Goal: Information Seeking & Learning: Check status

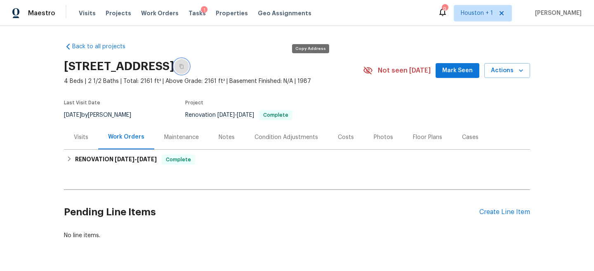
click at [184, 65] on icon "button" at bounding box center [182, 66] width 4 height 5
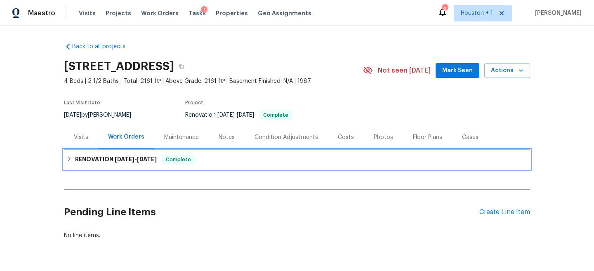
click at [251, 162] on div "RENOVATION 8/5/25 - 9/24/25 Complete" at bounding box center [296, 160] width 461 height 10
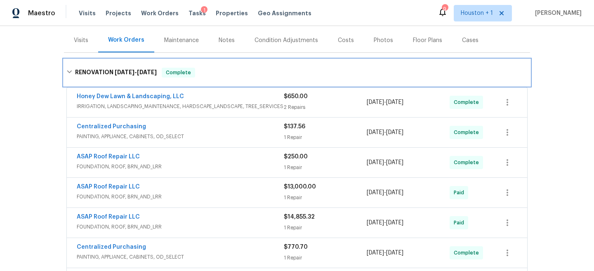
scroll to position [16, 0]
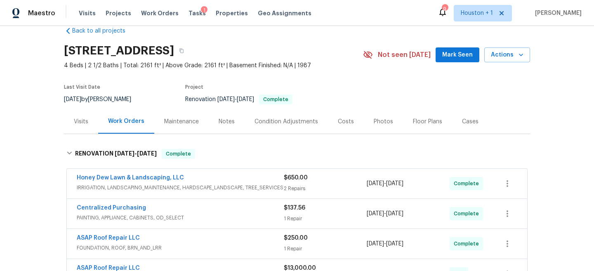
click at [261, 183] on div "Honey Dew Lawn & Landscaping, LLC" at bounding box center [180, 179] width 207 height 10
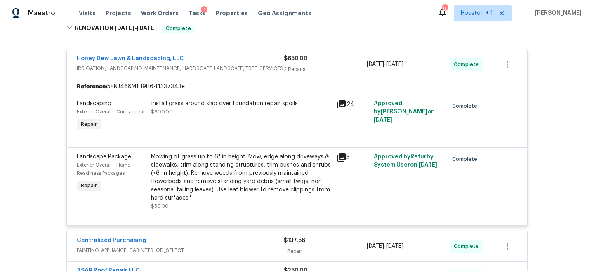
scroll to position [148, 0]
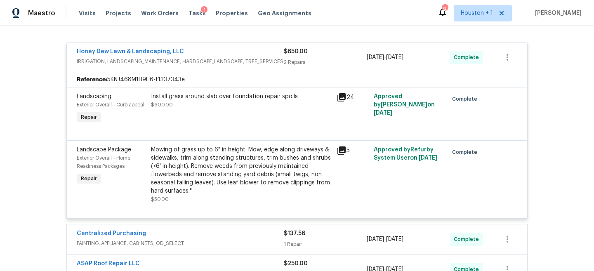
click at [246, 239] on div "Centralized Purchasing" at bounding box center [180, 234] width 207 height 10
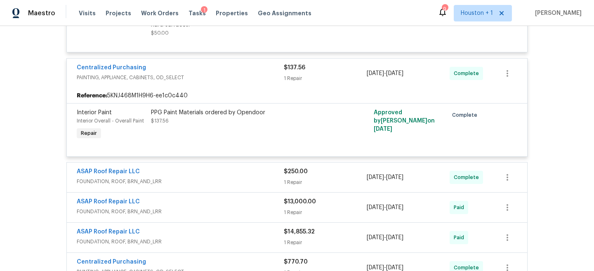
scroll to position [314, 0]
click at [235, 168] on div "ASAP Roof Repair LLC" at bounding box center [180, 173] width 207 height 10
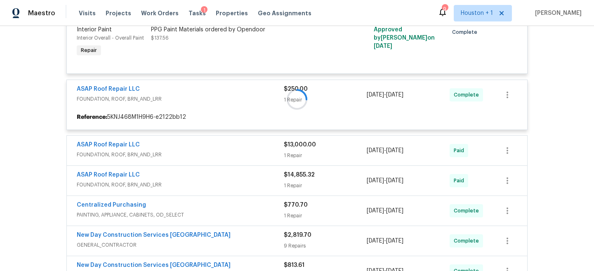
scroll to position [408, 0]
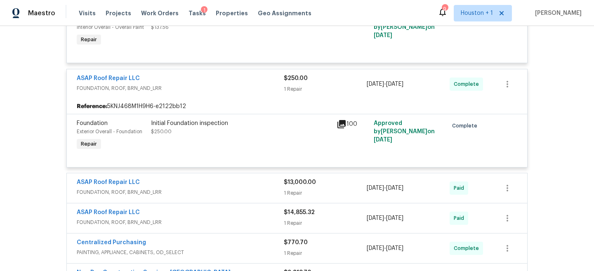
click at [236, 193] on span "FOUNDATION, ROOF, BRN_AND_LRR" at bounding box center [180, 192] width 207 height 8
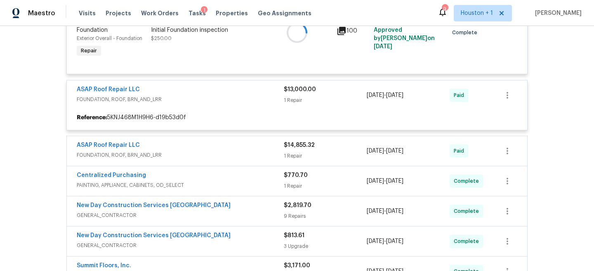
scroll to position [513, 0]
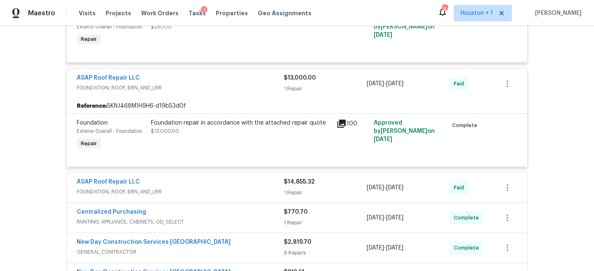
click at [227, 194] on span "FOUNDATION, ROOF, BRN_AND_LRR" at bounding box center [180, 192] width 207 height 8
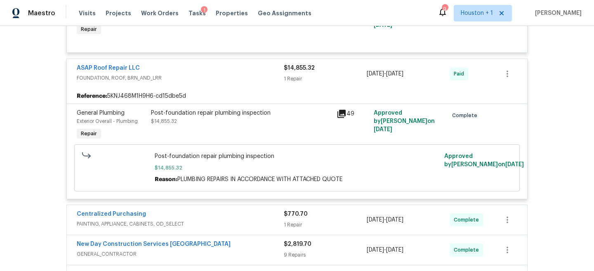
scroll to position [635, 0]
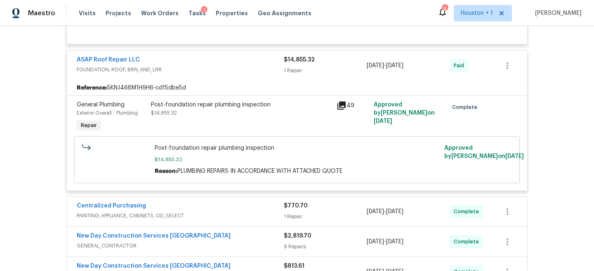
click at [208, 208] on div "Centralized Purchasing" at bounding box center [180, 207] width 207 height 10
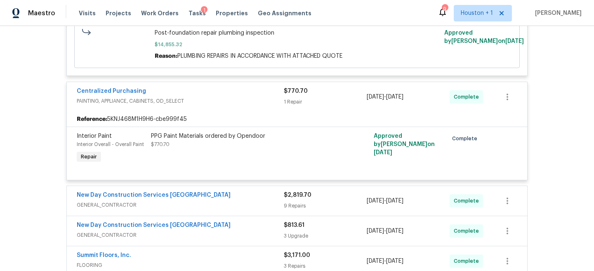
click at [211, 204] on span "GENERAL_CONTRACTOR" at bounding box center [180, 205] width 207 height 8
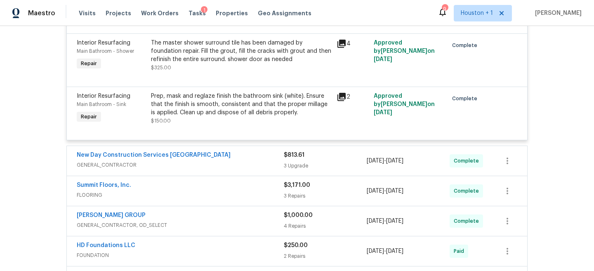
scroll to position [1380, 0]
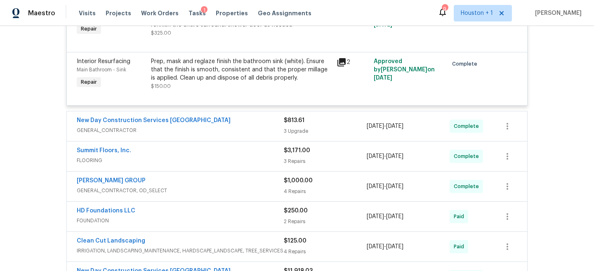
click at [217, 132] on span "GENERAL_CONTRACTOR" at bounding box center [180, 130] width 207 height 8
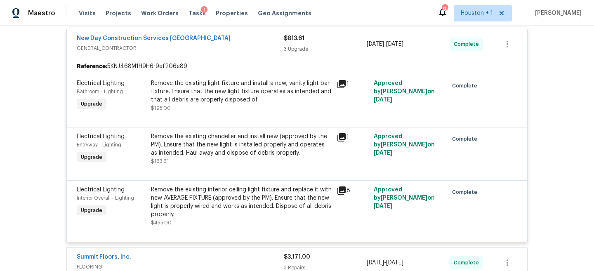
scroll to position [1490, 0]
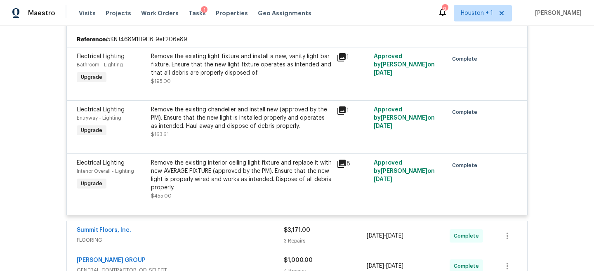
click at [202, 243] on span "FLOORING" at bounding box center [180, 240] width 207 height 8
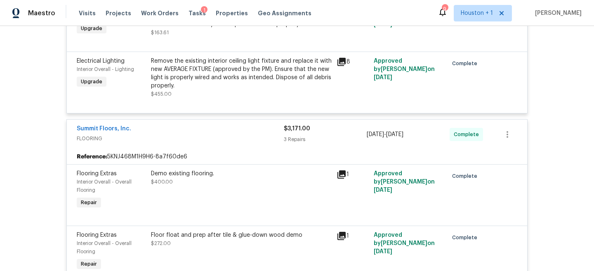
scroll to position [1797, 0]
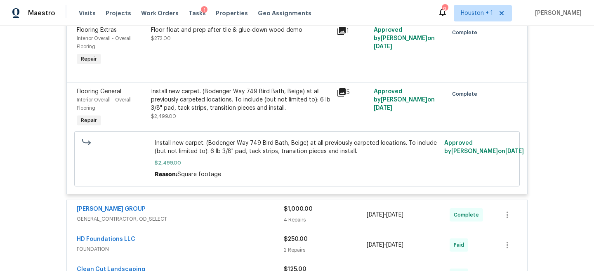
click at [208, 223] on span "GENERAL_CONTRACTOR, OD_SELECT" at bounding box center [180, 219] width 207 height 8
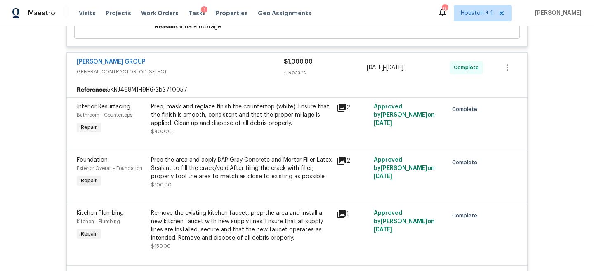
scroll to position [2193, 0]
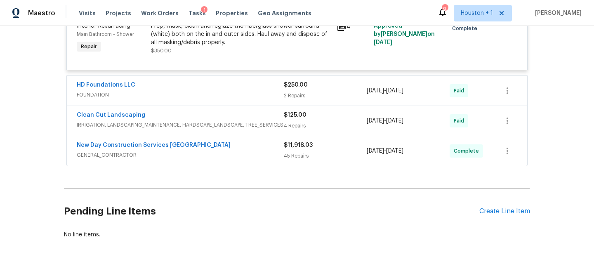
click at [206, 86] on div "HD Foundations LLC FOUNDATION $250.00 2 Repairs 8/7/2025 - 8/12/2025 Paid" at bounding box center [297, 91] width 461 height 30
click at [213, 99] on span "FOUNDATION" at bounding box center [180, 95] width 207 height 8
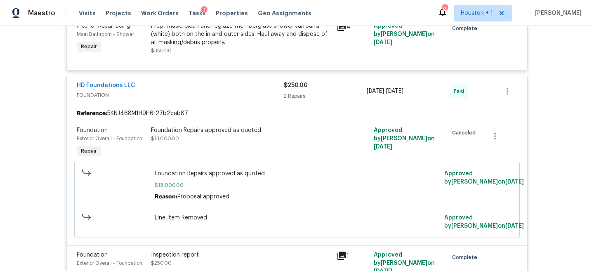
scroll to position [2273, 0]
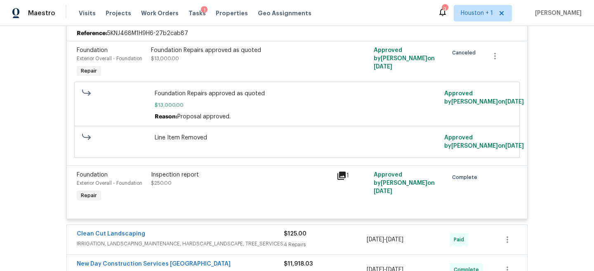
click at [252, 262] on div "New Day Construction Services UB GENERAL_CONTRACTOR $11,918.03 45 Repairs 8/5/2…" at bounding box center [297, 270] width 461 height 30
click at [254, 240] on div "Clean Cut Landscaping" at bounding box center [180, 235] width 207 height 10
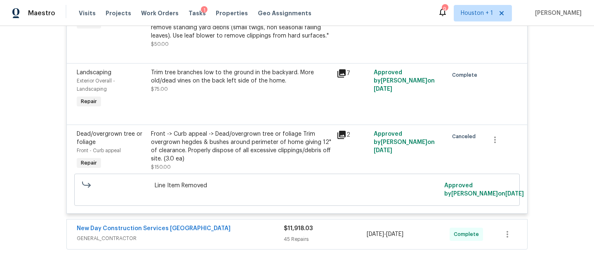
click at [247, 234] on div "New Day Construction Services UB" at bounding box center [180, 229] width 207 height 10
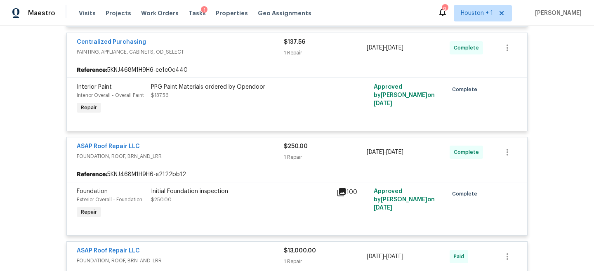
scroll to position [0, 0]
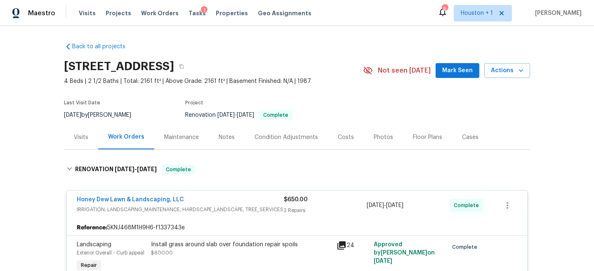
click at [78, 139] on div "Visits" at bounding box center [81, 137] width 14 height 8
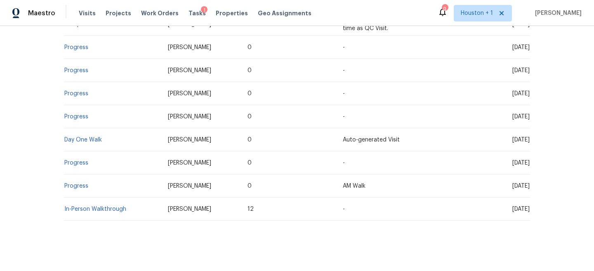
scroll to position [343, 0]
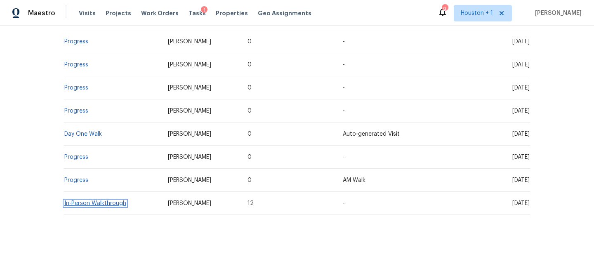
click at [95, 204] on link "In-Person Walkthrough" at bounding box center [95, 204] width 62 height 6
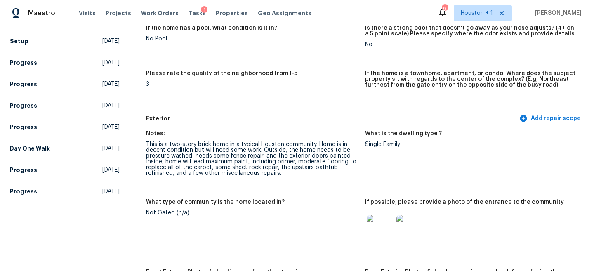
scroll to position [281, 0]
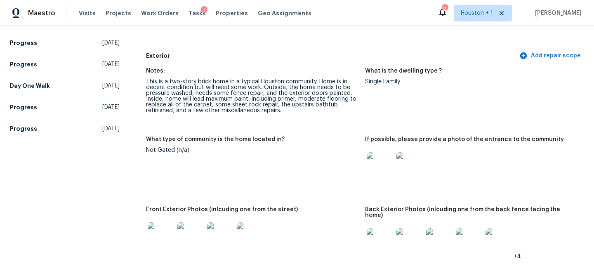
click at [194, 91] on div "This is a two-story brick home in a typical Houston community. Home is in decen…" at bounding box center [252, 96] width 213 height 35
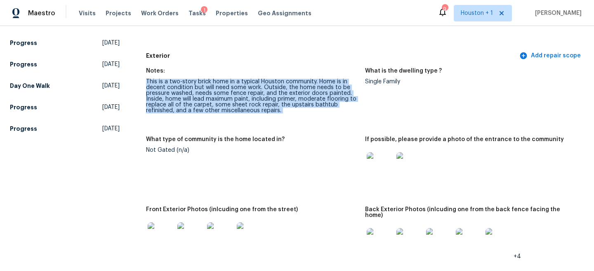
click at [194, 91] on div "This is a two-story brick home in a typical Houston community. Home is in decen…" at bounding box center [252, 96] width 213 height 35
drag, startPoint x: 188, startPoint y: 83, endPoint x: 208, endPoint y: 114, distance: 37.0
click at [208, 114] on figure "Notes: This is a two-story brick home in a typical Houston community. Home is i…" at bounding box center [255, 97] width 219 height 59
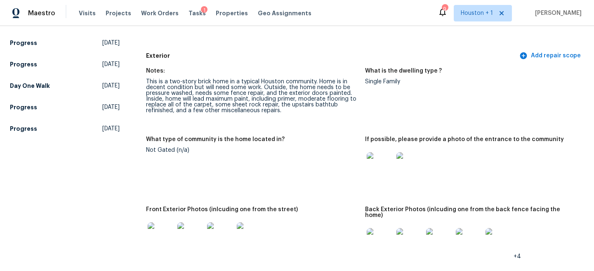
click at [187, 101] on div "This is a two-story brick home in a typical Houston community. Home is in decen…" at bounding box center [252, 96] width 213 height 35
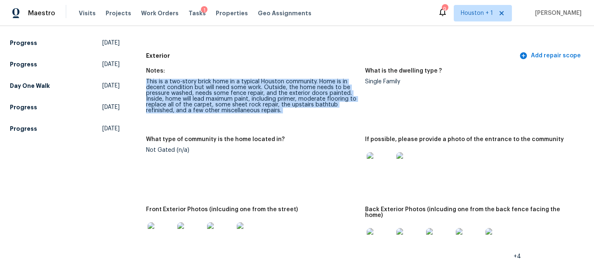
click at [187, 101] on div "This is a two-story brick home in a typical Houston community. Home is in decen…" at bounding box center [252, 96] width 213 height 35
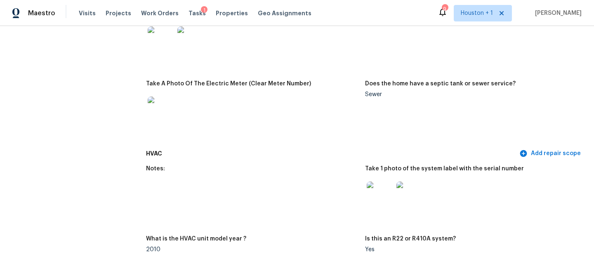
scroll to position [720, 0]
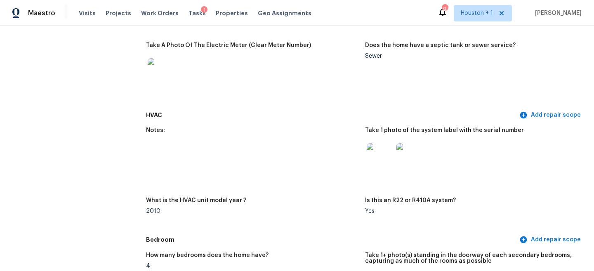
click at [379, 149] on img at bounding box center [380, 156] width 26 height 26
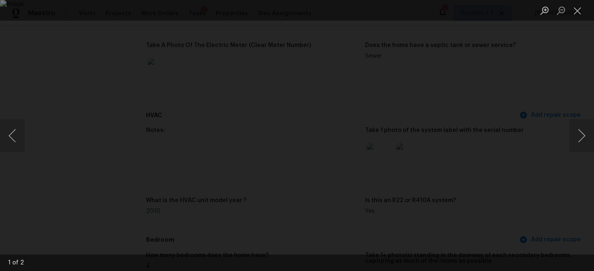
click at [549, 95] on div "Lightbox" at bounding box center [297, 135] width 594 height 271
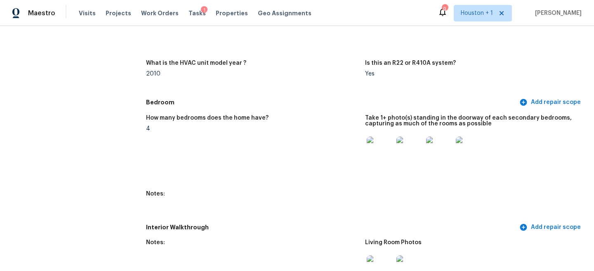
scroll to position [857, 0]
click at [380, 145] on img at bounding box center [380, 150] width 26 height 26
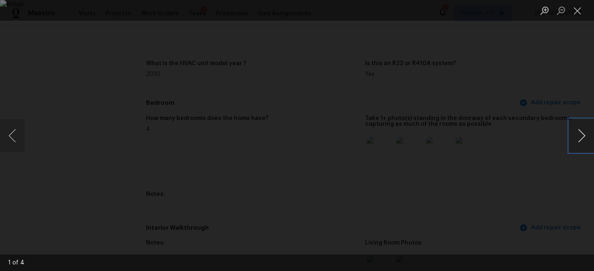
click at [580, 138] on button "Next image" at bounding box center [581, 135] width 25 height 33
click at [580, 140] on button "Next image" at bounding box center [581, 135] width 25 height 33
click at [584, 9] on button "Close lightbox" at bounding box center [577, 10] width 17 height 14
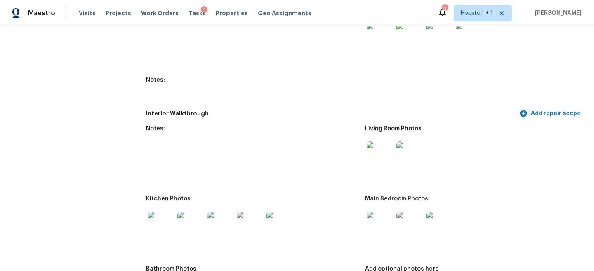
scroll to position [973, 0]
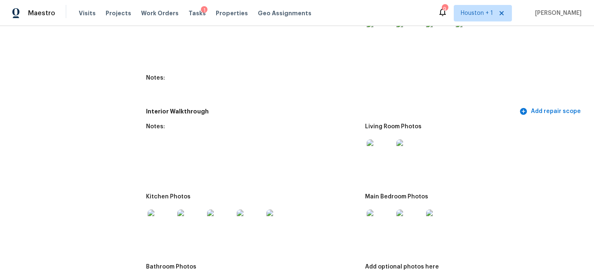
click at [382, 154] on img at bounding box center [380, 152] width 26 height 26
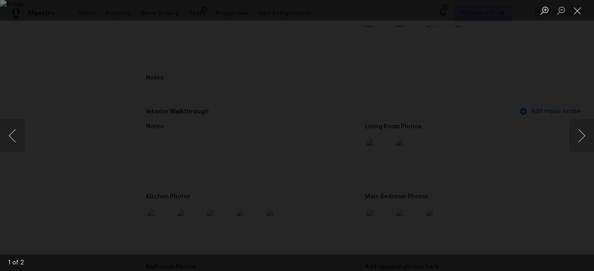
click at [562, 143] on div "Lightbox" at bounding box center [297, 135] width 594 height 271
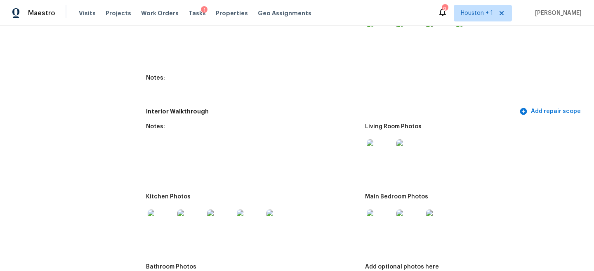
click at [163, 217] on img at bounding box center [161, 223] width 26 height 26
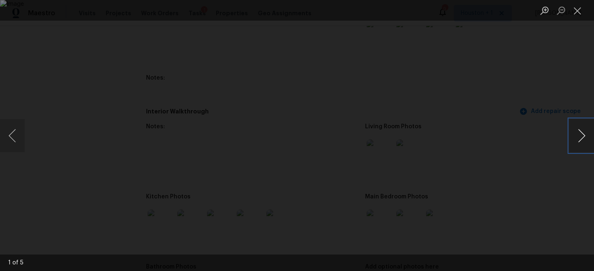
click at [583, 136] on button "Next image" at bounding box center [581, 135] width 25 height 33
click at [571, 99] on div "Lightbox" at bounding box center [297, 135] width 594 height 271
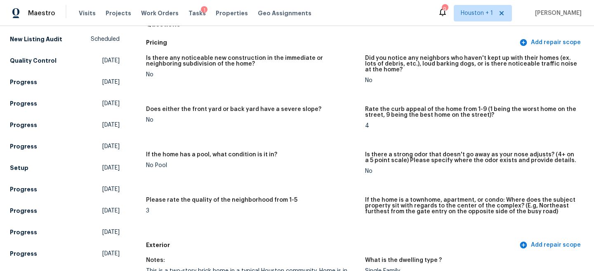
scroll to position [0, 0]
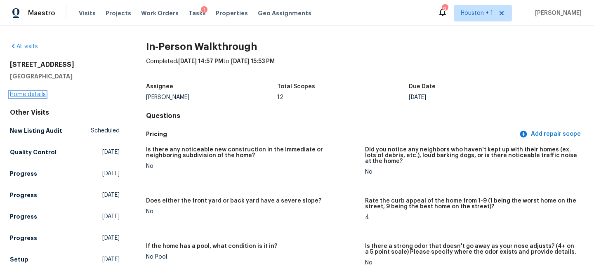
click at [26, 92] on link "Home details" at bounding box center [28, 95] width 36 height 6
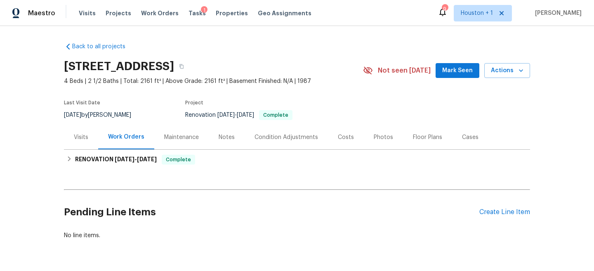
click at [162, 170] on div "Back to all projects 14542 Circlewood Way, Houston, TX 77062 4 Beds | 2 1/2 Bat…" at bounding box center [297, 141] width 466 height 210
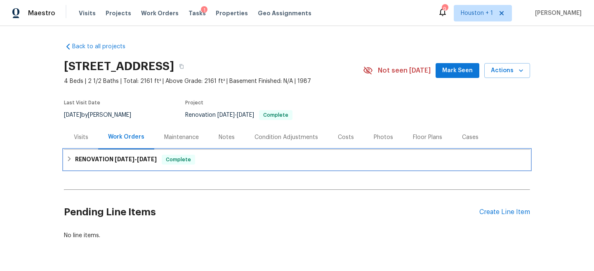
click at [161, 164] on div "RENOVATION 8/5/25 - 9/24/25 Complete" at bounding box center [297, 160] width 466 height 20
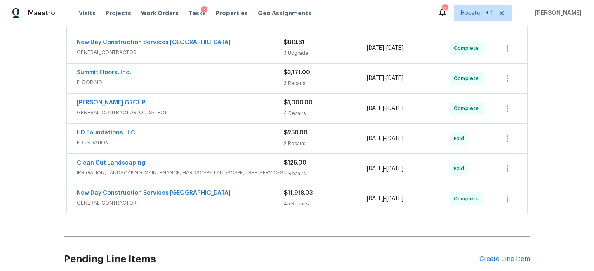
scroll to position [361, 0]
click at [220, 206] on span "GENERAL_CONTRACTOR" at bounding box center [180, 203] width 207 height 8
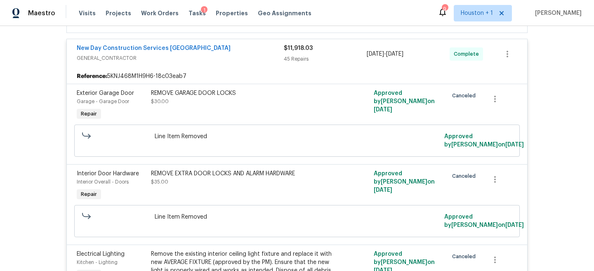
scroll to position [431, 0]
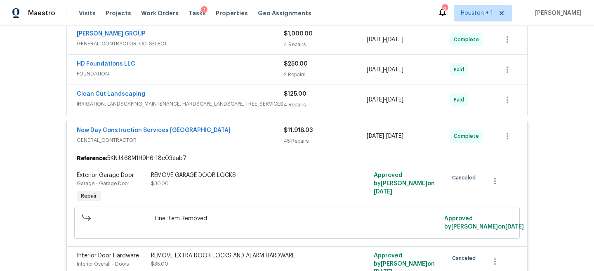
click at [210, 96] on div "Clean Cut Landscaping" at bounding box center [180, 95] width 207 height 10
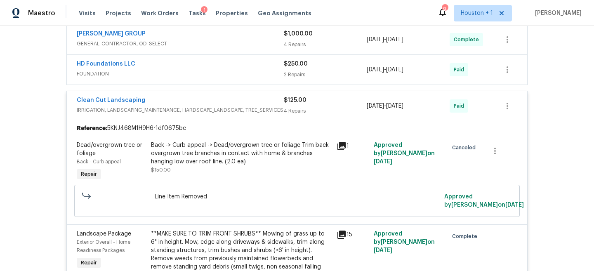
click at [223, 79] on div "HD Foundations LLC FOUNDATION" at bounding box center [180, 70] width 207 height 20
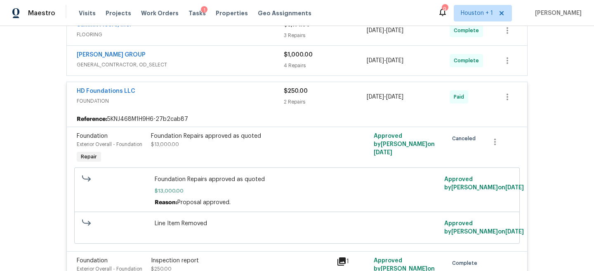
scroll to position [402, 0]
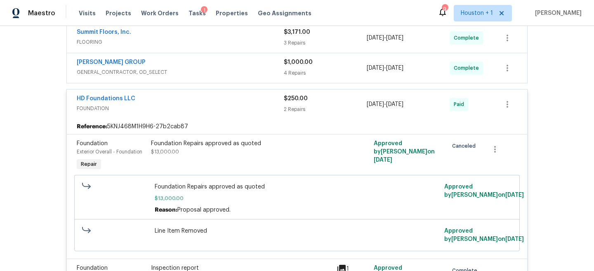
click at [227, 65] on div "BARAKEL VENZ GROUP" at bounding box center [180, 63] width 207 height 10
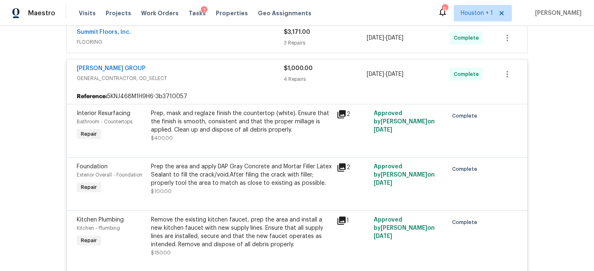
click at [237, 67] on div "BARAKEL VENZ GROUP" at bounding box center [180, 69] width 207 height 10
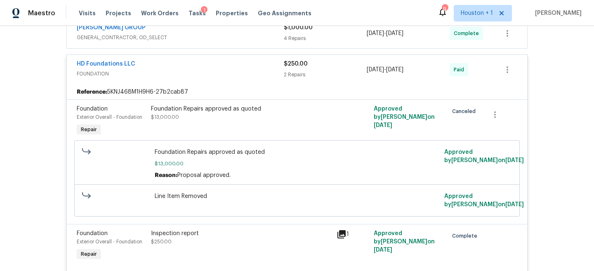
click at [220, 67] on div "HD Foundations LLC" at bounding box center [180, 65] width 207 height 10
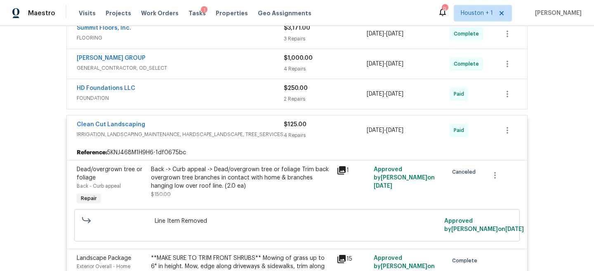
scroll to position [398, 0]
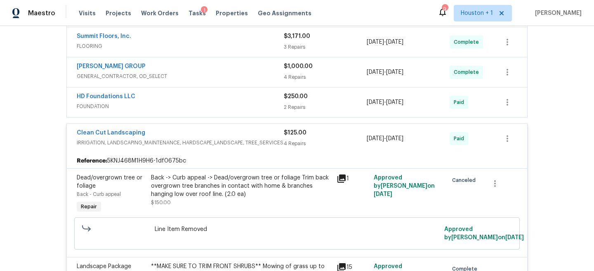
click at [220, 74] on span "GENERAL_CONTRACTOR, OD_SELECT" at bounding box center [180, 76] width 207 height 8
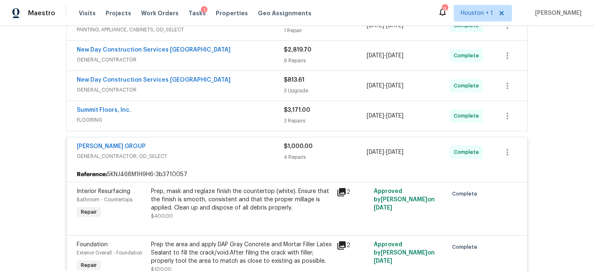
scroll to position [321, 0]
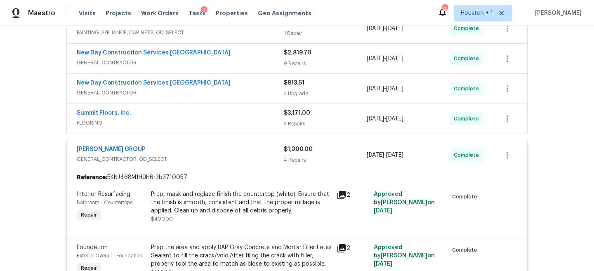
click at [221, 159] on span "GENERAL_CONTRACTOR, OD_SELECT" at bounding box center [180, 159] width 207 height 8
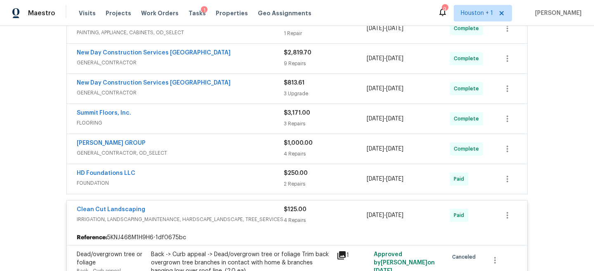
click at [216, 118] on div "Summit Floors, Inc." at bounding box center [180, 114] width 207 height 10
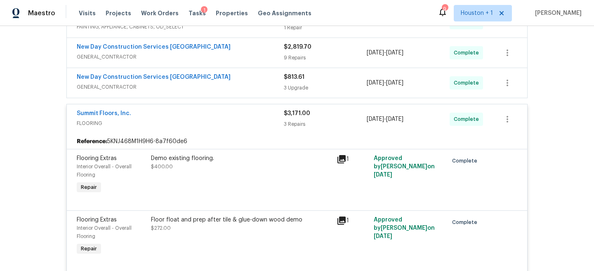
scroll to position [312, 0]
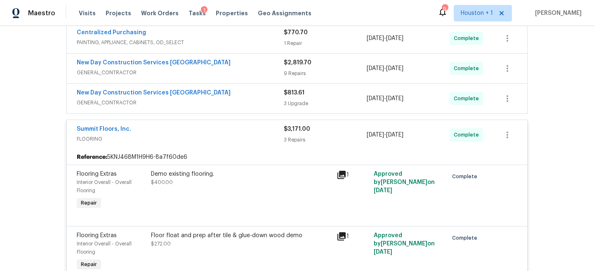
click at [221, 97] on div "New Day Construction Services UB" at bounding box center [180, 94] width 207 height 10
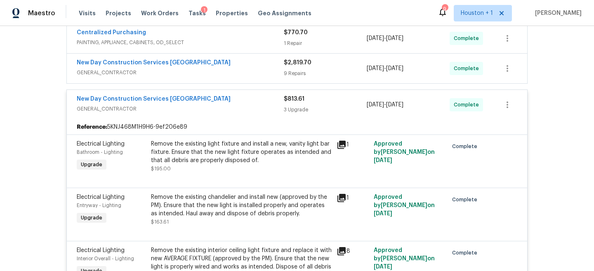
click at [221, 97] on div "New Day Construction Services UB" at bounding box center [180, 100] width 207 height 10
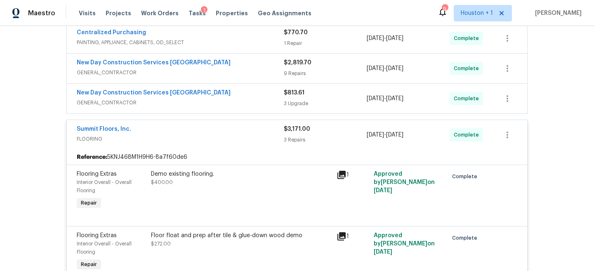
click at [217, 74] on span "GENERAL_CONTRACTOR" at bounding box center [180, 73] width 207 height 8
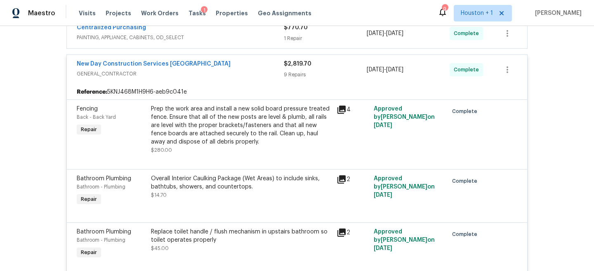
scroll to position [219, 0]
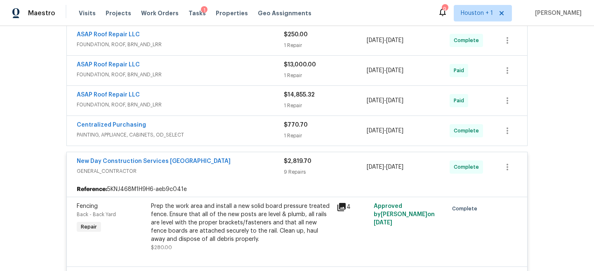
click at [214, 131] on span "PAINTING, APPLIANCE, CABINETS, OD_SELECT" at bounding box center [180, 135] width 207 height 8
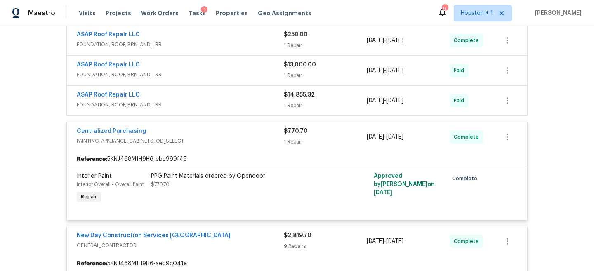
scroll to position [228, 0]
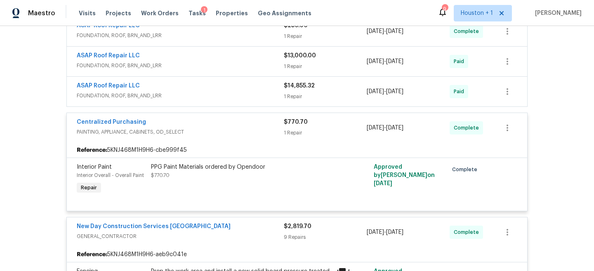
click at [222, 98] on span "FOUNDATION, ROOF, BRN_AND_LRR" at bounding box center [180, 96] width 207 height 8
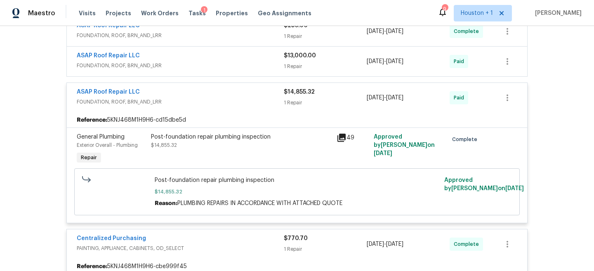
click at [35, 115] on div "Back to all projects 14542 Circlewood Way, Houston, TX 77062 4 Beds | 2 1/2 Bat…" at bounding box center [297, 148] width 594 height 245
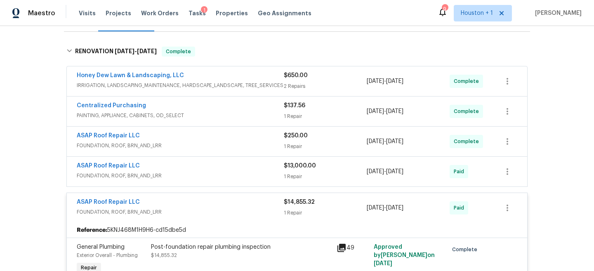
scroll to position [118, 0]
click at [250, 169] on div "ASAP Roof Repair LLC" at bounding box center [180, 167] width 207 height 10
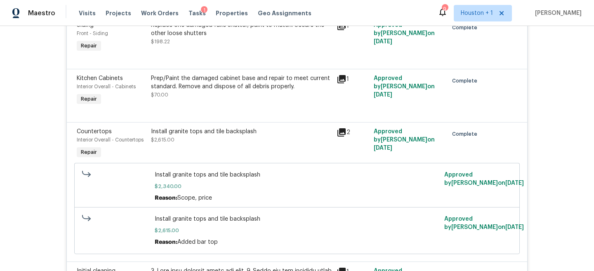
scroll to position [3496, 0]
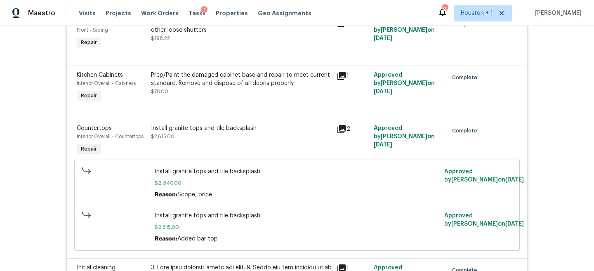
click at [80, 137] on div "Countertops Interior Overall - Countertops Repair" at bounding box center [111, 141] width 74 height 38
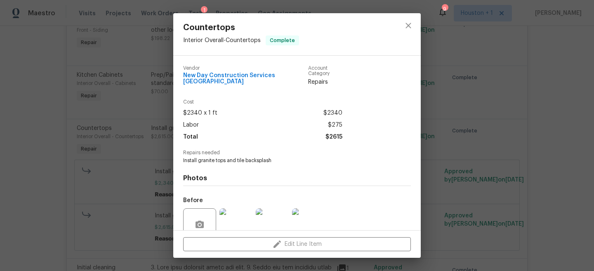
click at [463, 139] on div "Countertops Interior Overall - Countertops Complete Vendor New Day Construction…" at bounding box center [297, 135] width 594 height 271
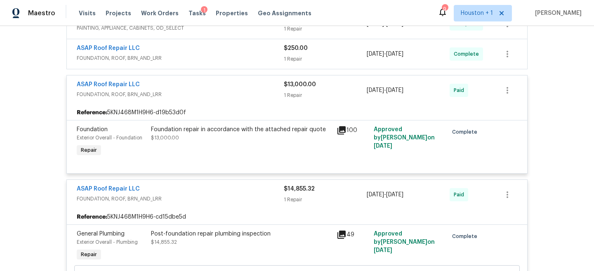
scroll to position [219, 0]
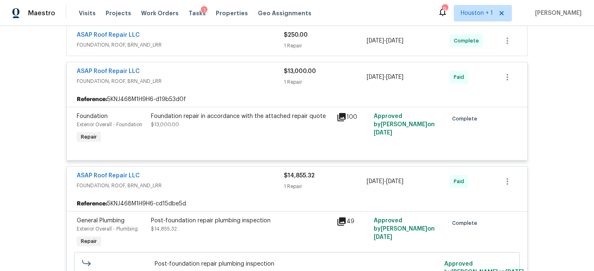
click at [235, 83] on span "FOUNDATION, ROOF, BRN_AND_LRR" at bounding box center [180, 81] width 207 height 8
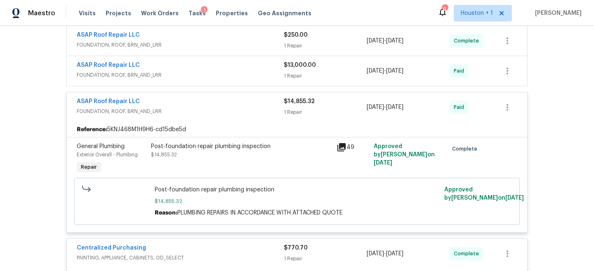
click at [222, 105] on div "ASAP Roof Repair LLC" at bounding box center [180, 102] width 207 height 10
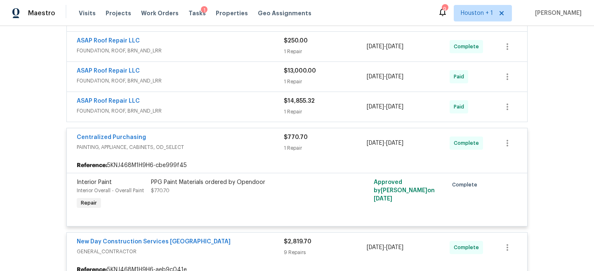
click at [239, 154] on div "Centralized Purchasing PAINTING, APPLIANCE, CABINETS, OD_SELECT $770.70 1 Repai…" at bounding box center [297, 143] width 461 height 30
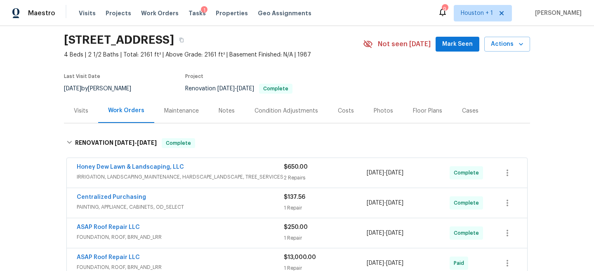
scroll to position [0, 0]
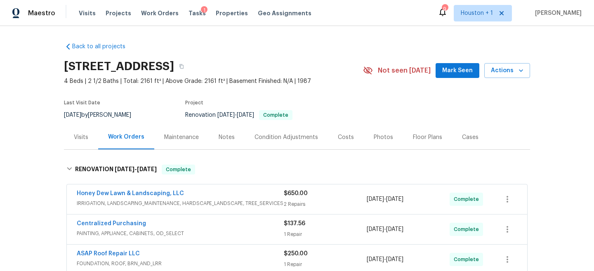
click at [77, 142] on div "Visits" at bounding box center [81, 137] width 34 height 24
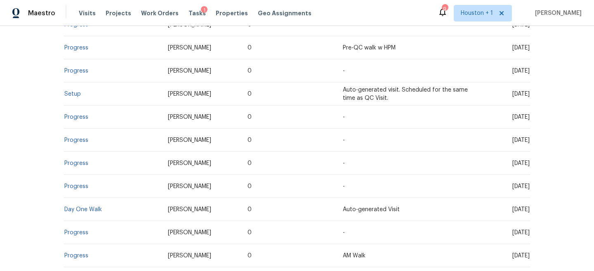
scroll to position [343, 0]
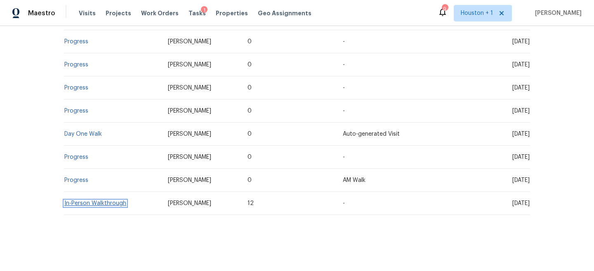
click at [83, 203] on link "In-Person Walkthrough" at bounding box center [95, 204] width 62 height 6
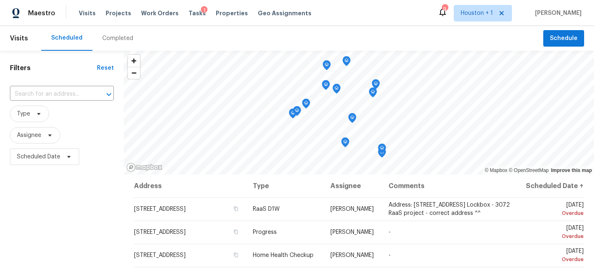
click at [113, 39] on div "Completed" at bounding box center [117, 38] width 31 height 8
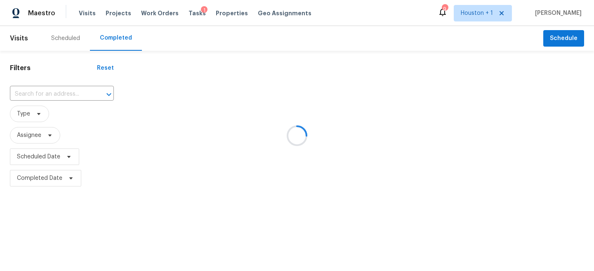
click at [64, 95] on div at bounding box center [297, 135] width 594 height 271
click at [38, 94] on div at bounding box center [297, 135] width 594 height 271
click at [118, 11] on span "Projects" at bounding box center [119, 13] width 26 height 8
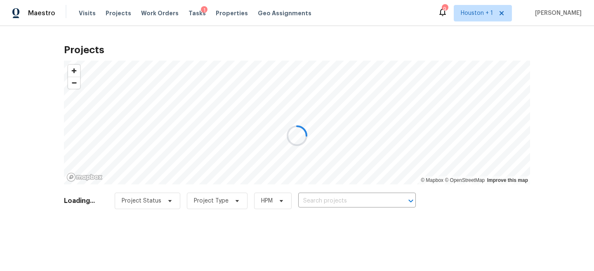
click at [366, 207] on div at bounding box center [297, 135] width 594 height 271
click at [351, 200] on div at bounding box center [297, 135] width 594 height 271
click at [344, 204] on div at bounding box center [297, 135] width 594 height 271
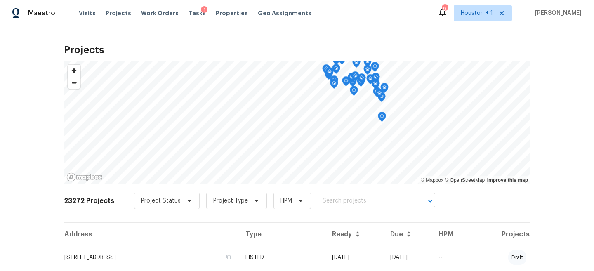
click at [347, 195] on input "text" at bounding box center [365, 201] width 94 height 13
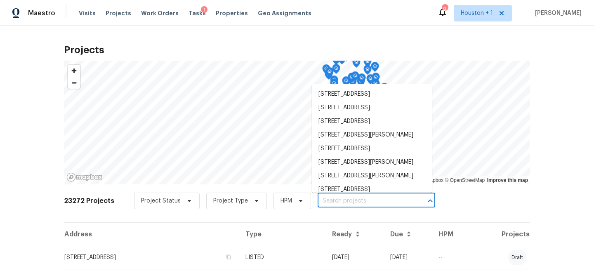
paste input "[STREET_ADDRESS]"
type input "[STREET_ADDRESS]"
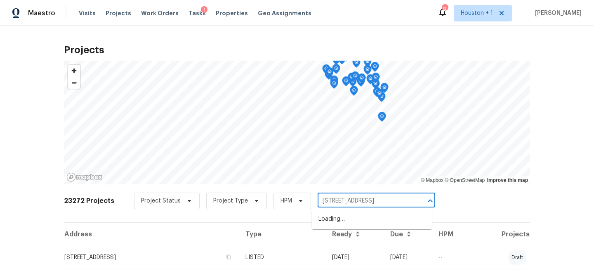
scroll to position [0, 14]
click at [342, 218] on li "[STREET_ADDRESS]" at bounding box center [372, 220] width 120 height 14
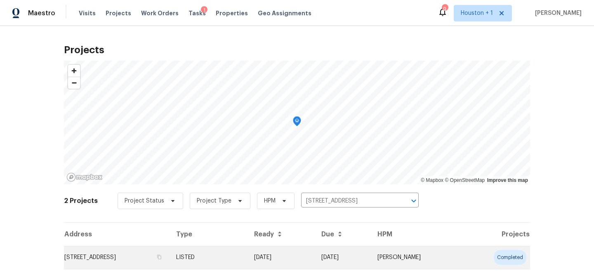
click at [160, 258] on td "6719 Trimstone Dr, Pasadena, TX 77505" at bounding box center [117, 257] width 106 height 23
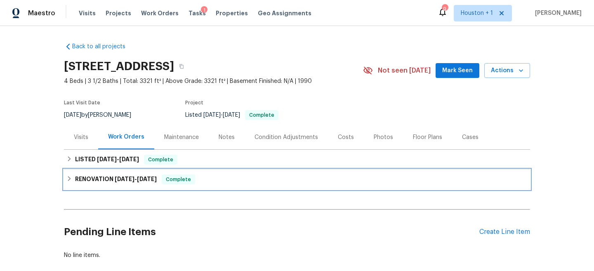
click at [201, 175] on div "RENOVATION 8/11/25 - 9/11/25 Complete" at bounding box center [296, 180] width 461 height 10
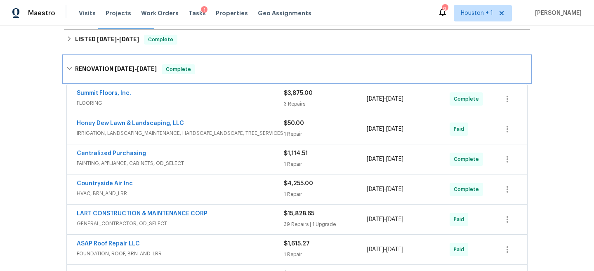
scroll to position [165, 0]
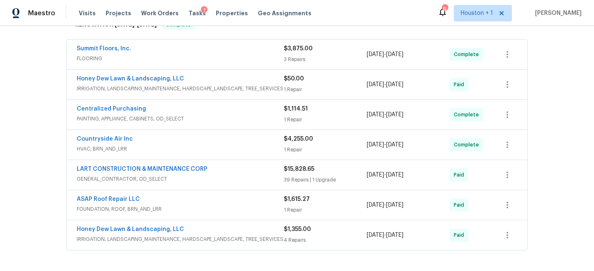
click at [241, 59] on span "FLOORING" at bounding box center [180, 58] width 207 height 8
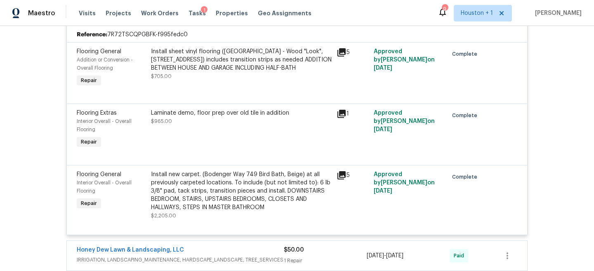
scroll to position [0, 0]
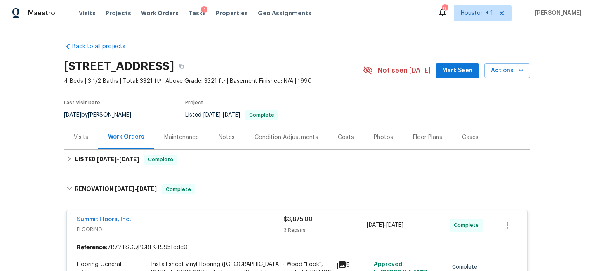
click at [79, 134] on div "Visits" at bounding box center [81, 137] width 14 height 8
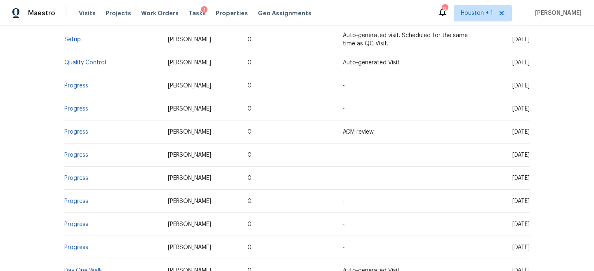
scroll to position [320, 0]
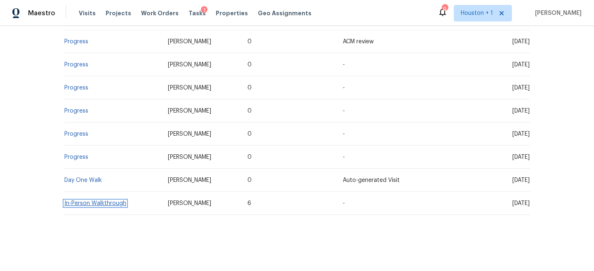
click at [85, 203] on link "In-Person Walkthrough" at bounding box center [95, 204] width 62 height 6
click at [94, 204] on link "In-Person Walkthrough" at bounding box center [95, 204] width 62 height 6
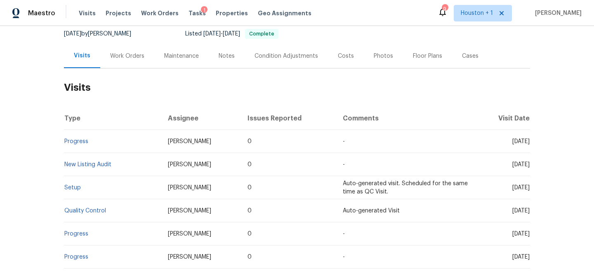
scroll to position [0, 0]
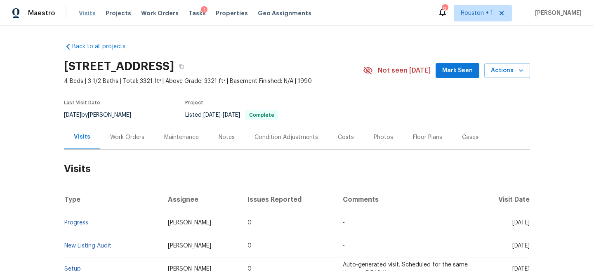
click at [85, 12] on span "Visits" at bounding box center [87, 13] width 17 height 8
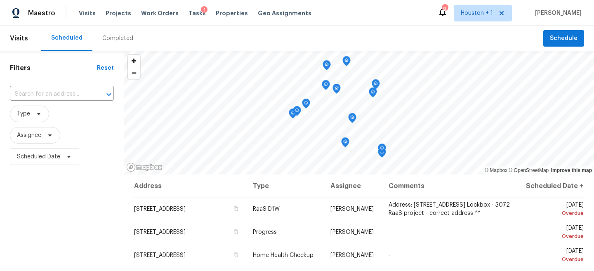
click at [132, 8] on div "Visits Projects Work Orders Tasks 1 Properties Geo Assignments" at bounding box center [200, 13] width 243 height 17
click at [123, 8] on div "Visits Projects Work Orders Tasks 1 Properties Geo Assignments" at bounding box center [200, 13] width 243 height 17
click at [115, 21] on div "Maestro Visits Projects Work Orders Tasks 1 Properties Geo Assignments 9 Housto…" at bounding box center [297, 13] width 594 height 26
click at [113, 13] on span "Projects" at bounding box center [119, 13] width 26 height 8
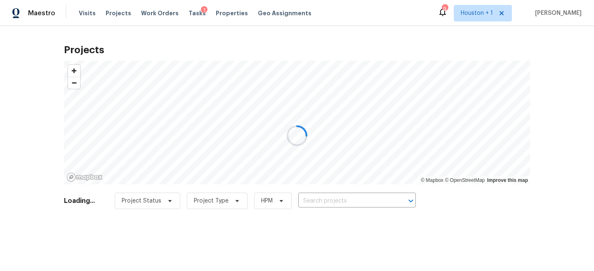
click at [321, 199] on div at bounding box center [297, 135] width 594 height 271
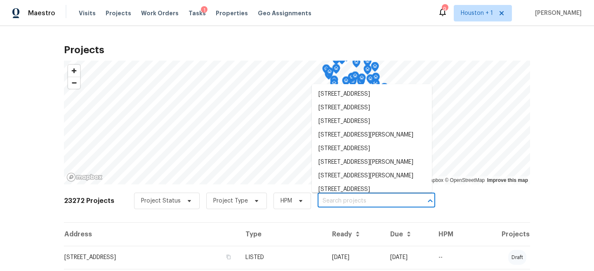
click at [321, 202] on input "text" at bounding box center [365, 201] width 94 height 13
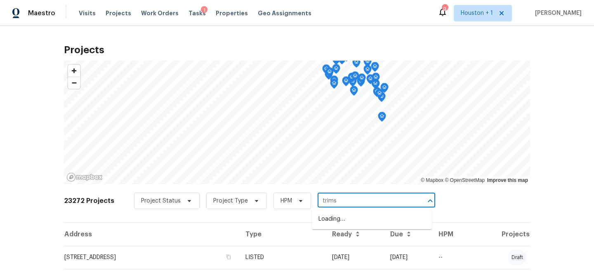
type input "trimst"
click at [350, 240] on li "6719 Trimstone Dr, Pasadena, TX 77505" at bounding box center [372, 233] width 120 height 14
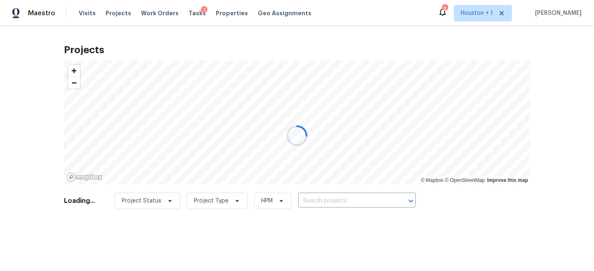
type input "6719 Trimstone Dr, Pasadena, TX 77505"
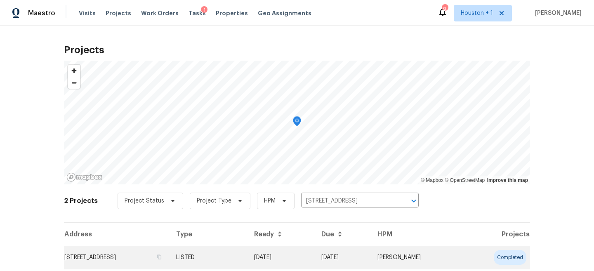
click at [241, 260] on td "LISTED" at bounding box center [209, 257] width 78 height 23
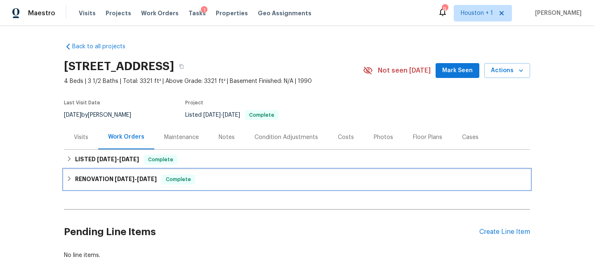
click at [206, 180] on div "RENOVATION 8/11/25 - 9/11/25 Complete" at bounding box center [296, 180] width 461 height 10
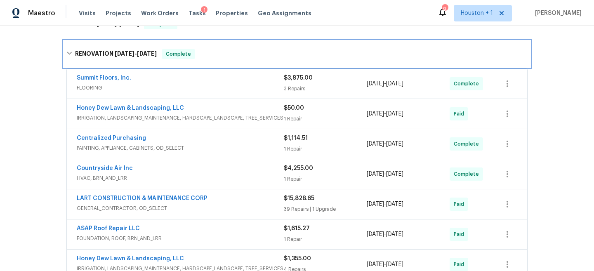
scroll to position [138, 0]
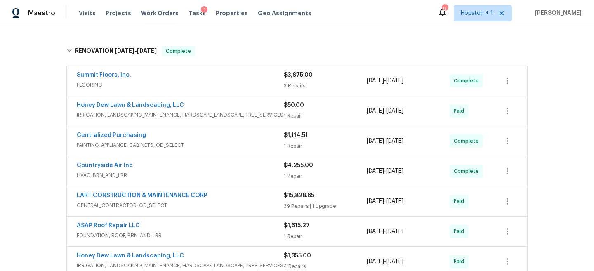
click at [237, 85] on span "FLOORING" at bounding box center [180, 85] width 207 height 8
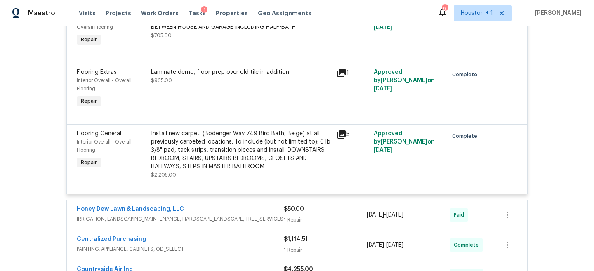
scroll to position [254, 0]
click at [255, 217] on span "IRRIGATION, LANDSCAPING_MAINTENANCE, HARDSCAPE_LANDSCAPE, TREE_SERVICES" at bounding box center [180, 219] width 207 height 8
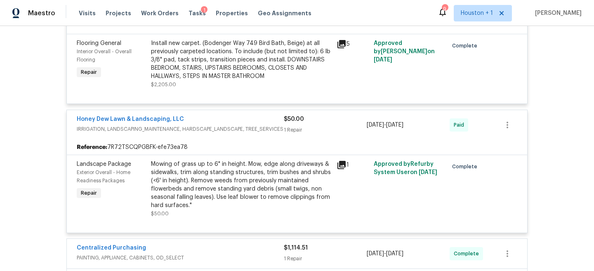
scroll to position [347, 0]
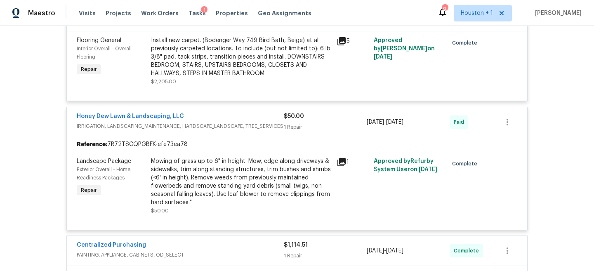
click at [243, 254] on span "PAINTING, APPLIANCE, CABINETS, OD_SELECT" at bounding box center [180, 255] width 207 height 8
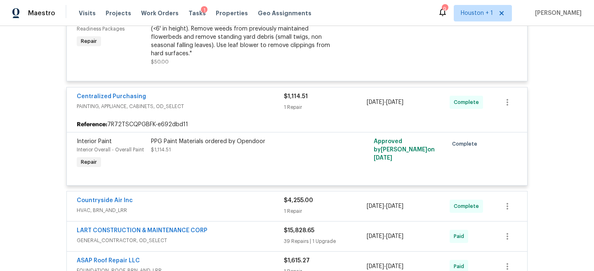
scroll to position [524, 0]
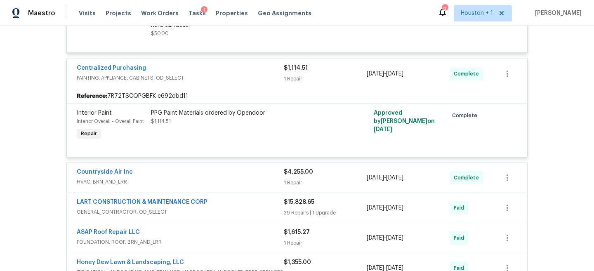
click at [243, 81] on span "PAINTING, APPLIANCE, CABINETS, OD_SELECT" at bounding box center [180, 78] width 207 height 8
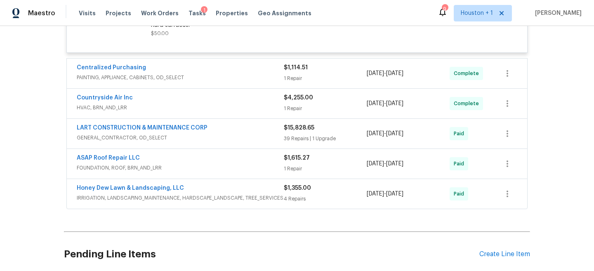
click at [241, 102] on div "Countryside Air Inc" at bounding box center [180, 99] width 207 height 10
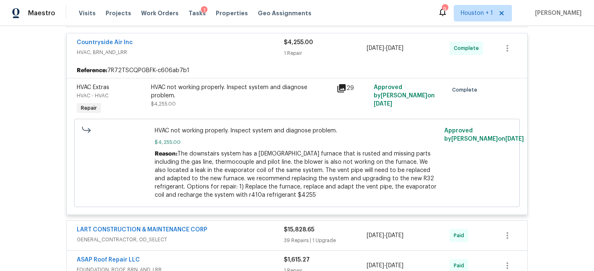
scroll to position [586, 0]
click at [236, 48] on div "Countryside Air Inc" at bounding box center [180, 44] width 207 height 10
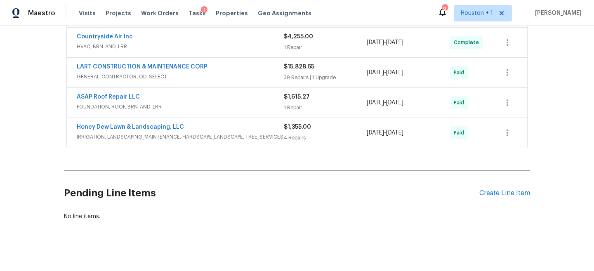
click at [239, 77] on span "GENERAL_CONTRACTOR, OD_SELECT" at bounding box center [180, 77] width 207 height 8
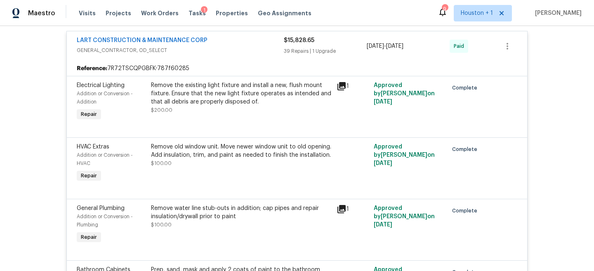
scroll to position [556, 0]
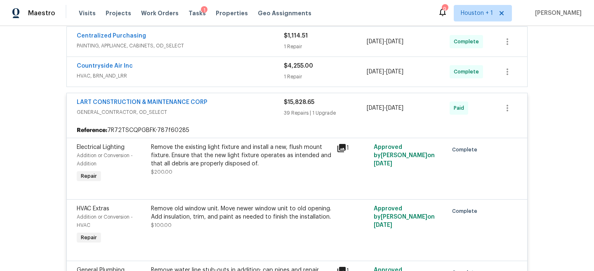
click at [238, 73] on span "HVAC, BRN_AND_LRR" at bounding box center [180, 76] width 207 height 8
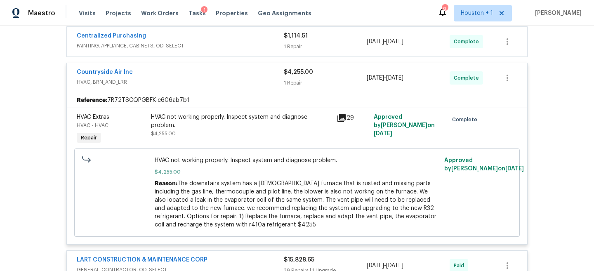
click at [189, 213] on span "The downstairs system has a 35-year-old furnace that is rusted and missing part…" at bounding box center [296, 204] width 282 height 47
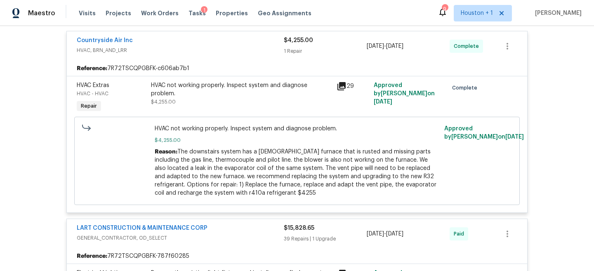
scroll to position [582, 0]
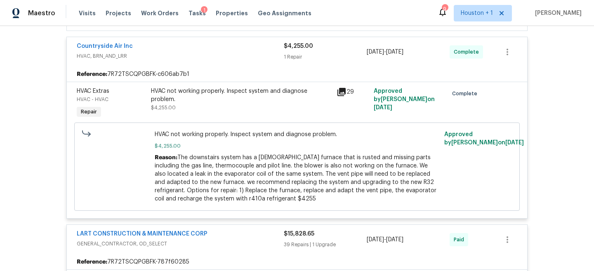
click at [197, 58] on span "HVAC, BRN_AND_LRR" at bounding box center [180, 56] width 207 height 8
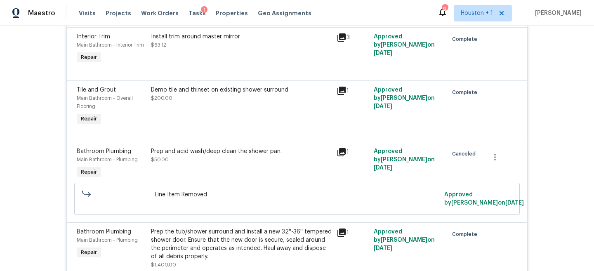
scroll to position [3515, 0]
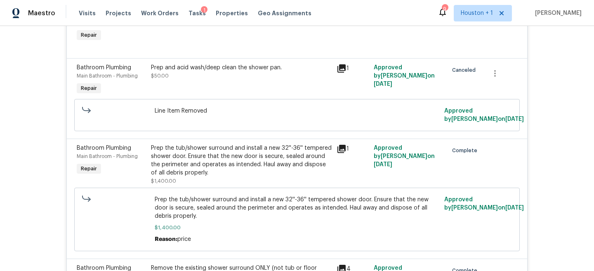
click at [185, 168] on div "Prep the tub/shower surround and install a new 32''-36'' tempered shower door. …" at bounding box center [241, 160] width 181 height 33
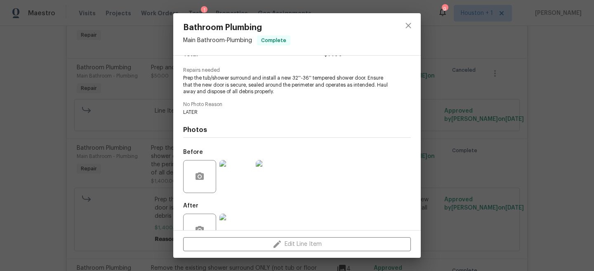
scroll to position [87, 0]
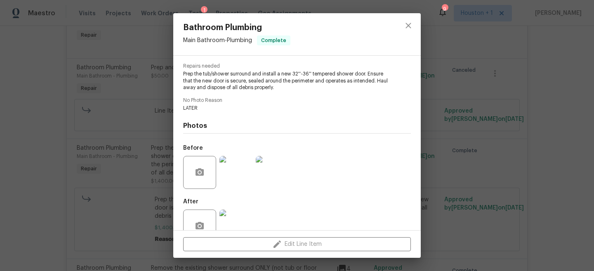
click at [236, 176] on img at bounding box center [236, 172] width 33 height 33
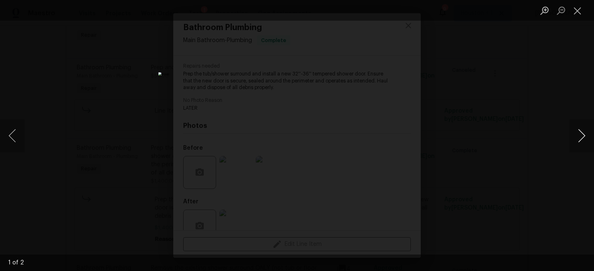
click at [580, 139] on button "Next image" at bounding box center [581, 135] width 25 height 33
click at [537, 110] on div "Lightbox" at bounding box center [297, 135] width 594 height 271
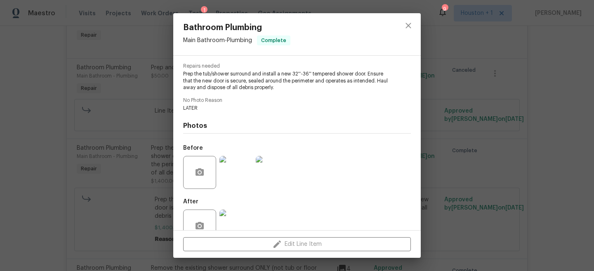
click at [469, 84] on div "Bathroom Plumbing Main Bathroom - Plumbing Complete Vendor LART CONSTRUCTION & …" at bounding box center [297, 135] width 594 height 271
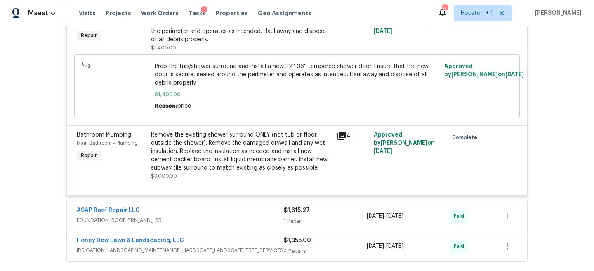
scroll to position [3643, 0]
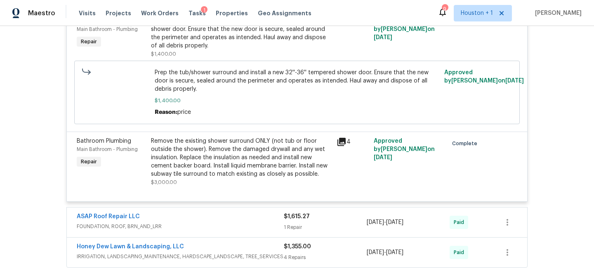
click at [196, 166] on div "Remove the existing shower surround ONLY (not tub or floor outside the shower).…" at bounding box center [241, 157] width 181 height 41
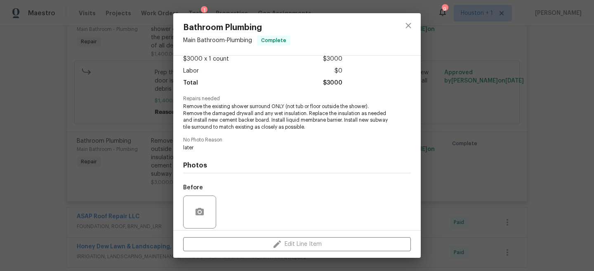
scroll to position [58, 0]
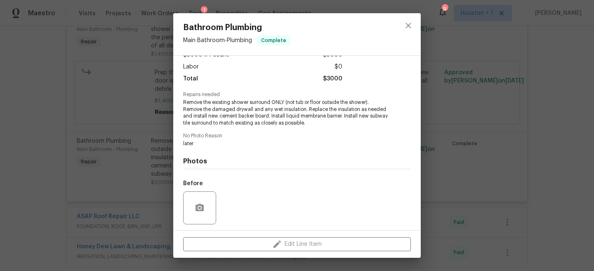
click at [227, 206] on div "Before" at bounding box center [297, 203] width 228 height 54
click at [486, 138] on div "Bathroom Plumbing Main Bathroom - Plumbing Complete Vendor LART CONSTRUCTION & …" at bounding box center [297, 135] width 594 height 271
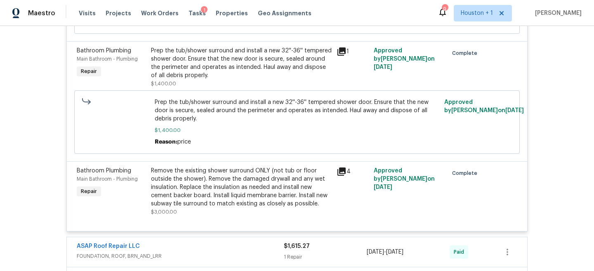
scroll to position [3593, 0]
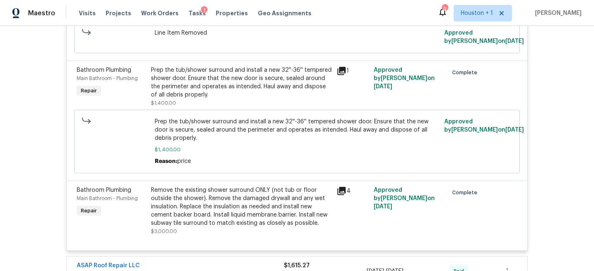
click at [248, 217] on div "Remove the existing shower surround ONLY (not tub or floor outside the shower).…" at bounding box center [241, 206] width 181 height 41
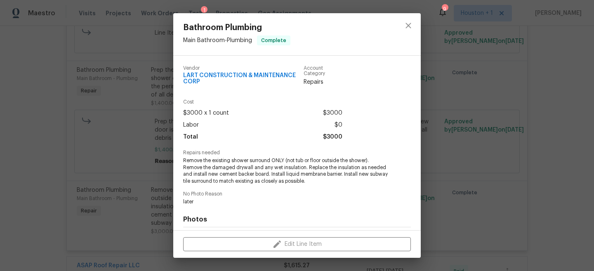
click at [248, 217] on h4 "Photos" at bounding box center [297, 219] width 228 height 8
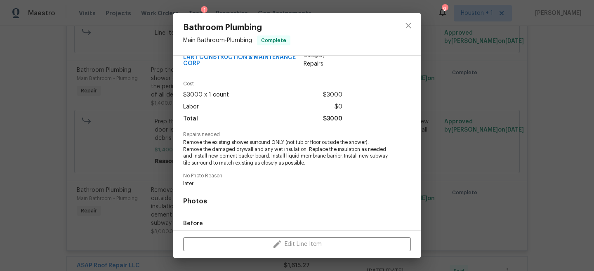
scroll to position [21, 0]
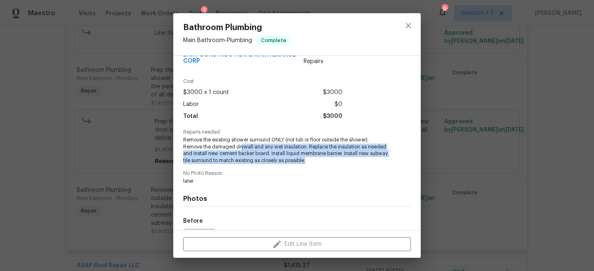
drag, startPoint x: 240, startPoint y: 147, endPoint x: 332, endPoint y: 161, distance: 92.7
click at [332, 161] on span "Remove the existing shower surround ONLY (not tub or floor outside the shower).…" at bounding box center [285, 151] width 205 height 28
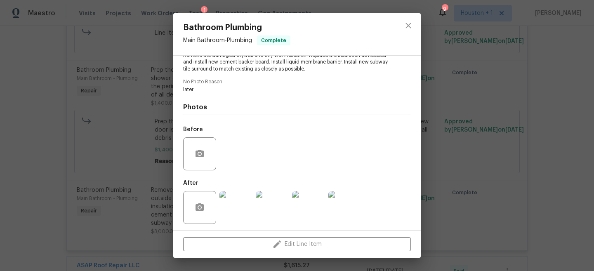
scroll to position [113, 0]
click at [238, 212] on img at bounding box center [236, 207] width 33 height 33
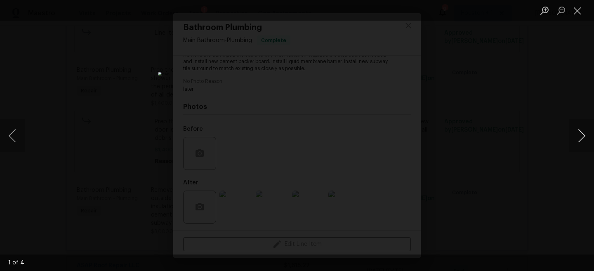
click at [573, 134] on button "Next image" at bounding box center [581, 135] width 25 height 33
click at [575, 135] on button "Next image" at bounding box center [581, 135] width 25 height 33
click at [575, 131] on button "Next image" at bounding box center [581, 135] width 25 height 33
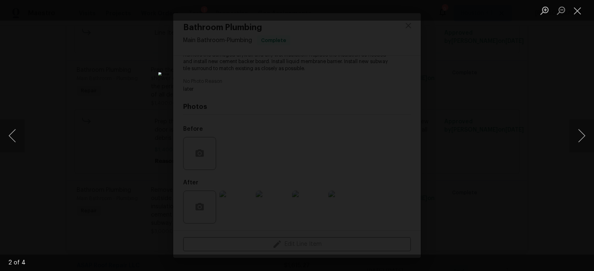
click at [469, 122] on div "Lightbox" at bounding box center [297, 135] width 594 height 271
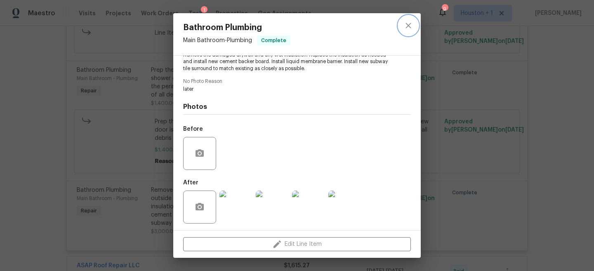
click at [408, 24] on icon "close" at bounding box center [409, 26] width 10 height 10
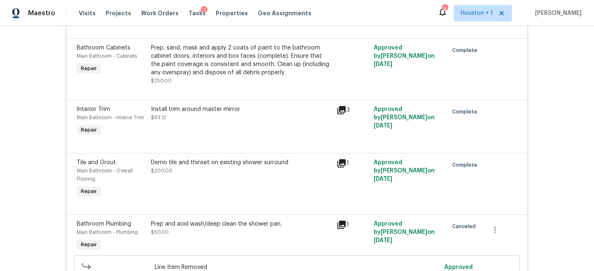
scroll to position [3360, 0]
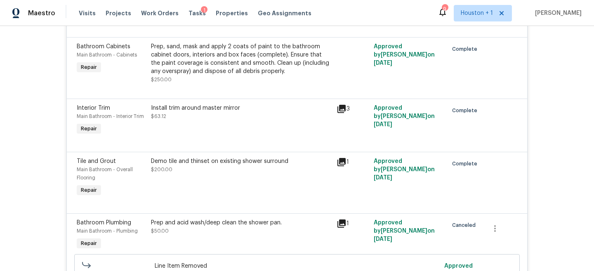
click at [225, 174] on div "Demo tile and thinset on existing shower surround $200.00" at bounding box center [241, 165] width 181 height 17
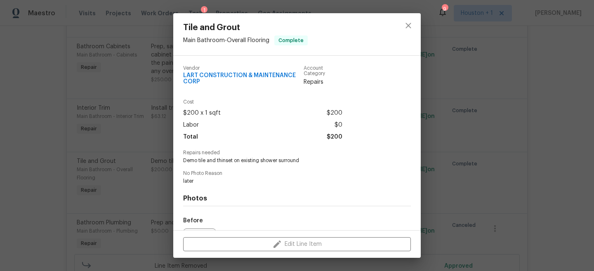
scroll to position [93, 0]
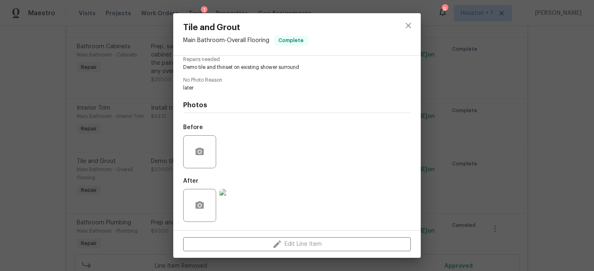
click at [232, 158] on div "Before" at bounding box center [297, 147] width 228 height 54
click at [236, 206] on img at bounding box center [236, 205] width 33 height 33
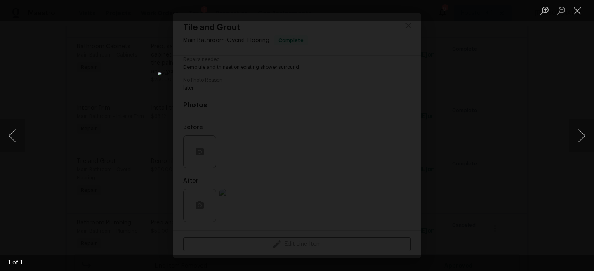
click at [519, 163] on div "Lightbox" at bounding box center [297, 135] width 594 height 271
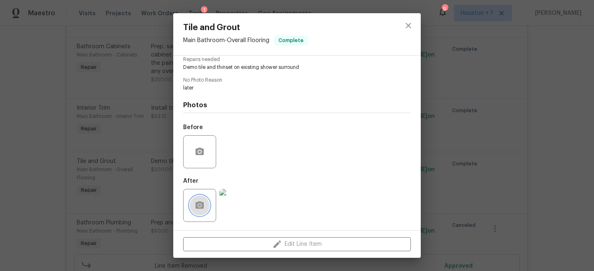
click at [202, 211] on button "button" at bounding box center [200, 206] width 20 height 20
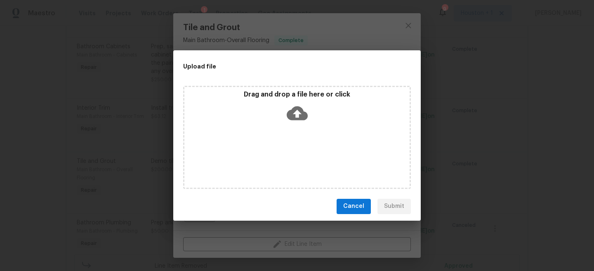
click at [470, 180] on div "Upload file Drag and drop a file here or click Cancel Submit" at bounding box center [297, 135] width 594 height 271
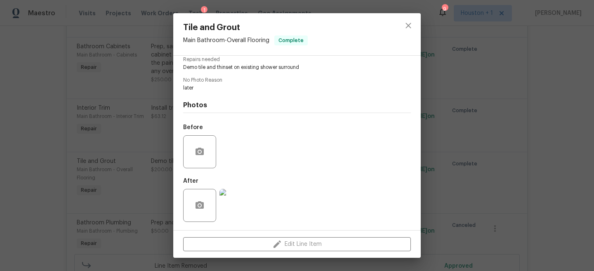
click at [231, 205] on img at bounding box center [236, 205] width 33 height 33
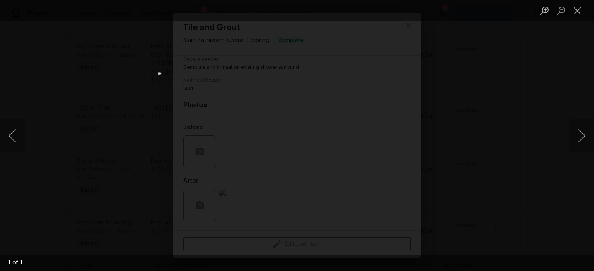
click at [363, 129] on img "Lightbox" at bounding box center [296, 135] width 277 height 127
click at [373, 123] on img "Lightbox" at bounding box center [230, 142] width 557 height 254
click at [449, 109] on div "Lightbox" at bounding box center [297, 135] width 594 height 271
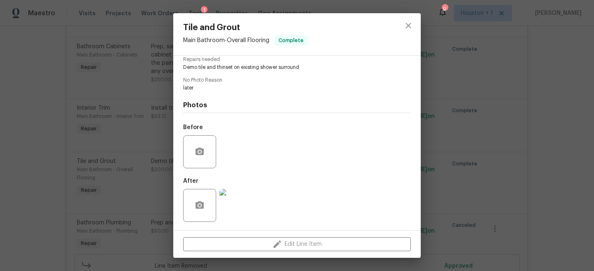
click at [488, 124] on div "Tile and Grout Main Bathroom - Overall Flooring Complete Vendor LART CONSTRUCTI…" at bounding box center [297, 135] width 594 height 271
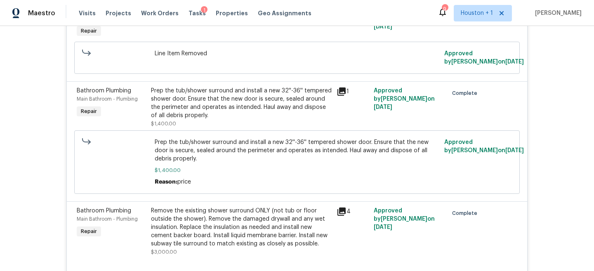
scroll to position [3669, 0]
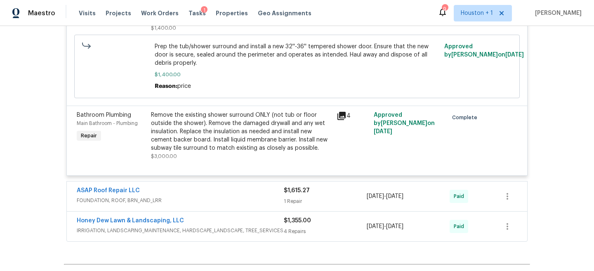
click at [198, 142] on div "Remove the existing shower surround ONLY (not tub or floor outside the shower).…" at bounding box center [241, 131] width 181 height 41
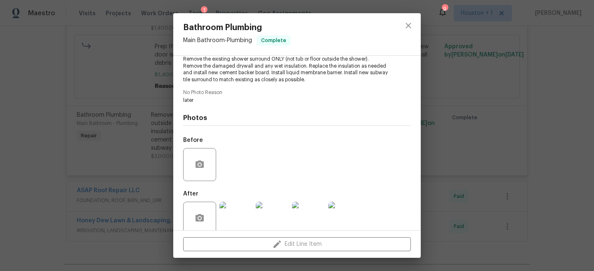
scroll to position [114, 0]
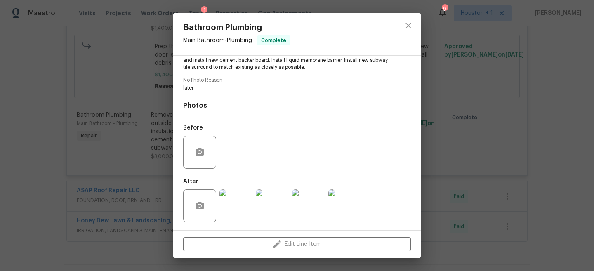
click at [239, 200] on img at bounding box center [236, 205] width 33 height 33
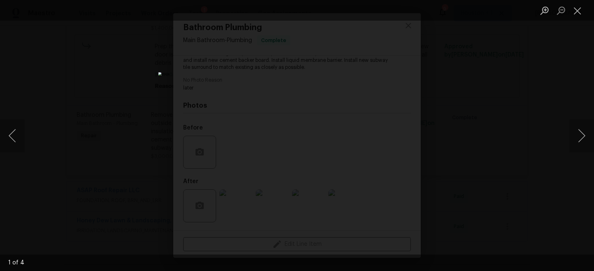
click at [313, 146] on img "Lightbox" at bounding box center [296, 135] width 277 height 127
click at [579, 135] on button "Next image" at bounding box center [581, 135] width 25 height 33
click at [290, 28] on img "Lightbox" at bounding box center [147, 178] width 659 height 300
click at [574, 129] on button "Next image" at bounding box center [581, 135] width 25 height 33
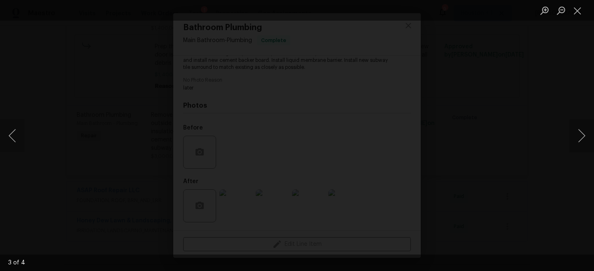
click at [338, 118] on img "Lightbox" at bounding box center [219, 140] width 546 height 249
click at [585, 138] on button "Next image" at bounding box center [581, 135] width 25 height 33
click at [344, 119] on img "Lightbox" at bounding box center [296, 135] width 277 height 127
click at [581, 11] on button "Close lightbox" at bounding box center [577, 10] width 17 height 14
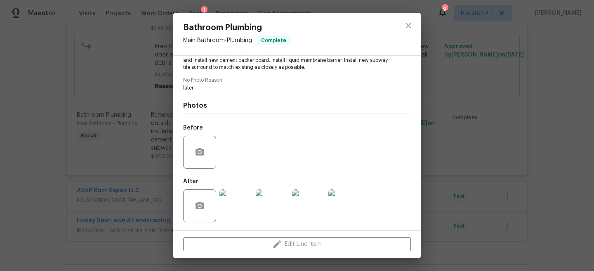
click at [502, 126] on div "Bathroom Plumbing Main Bathroom - Plumbing Complete Vendor LART CONSTRUCTION & …" at bounding box center [297, 135] width 594 height 271
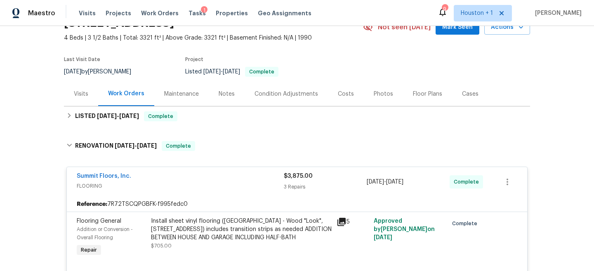
scroll to position [0, 0]
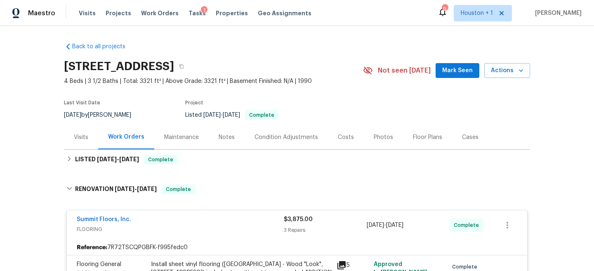
click at [74, 138] on div "Visits" at bounding box center [81, 137] width 14 height 8
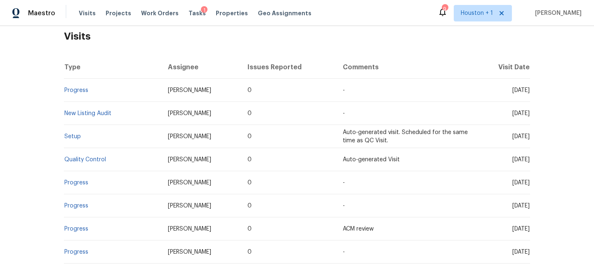
scroll to position [320, 0]
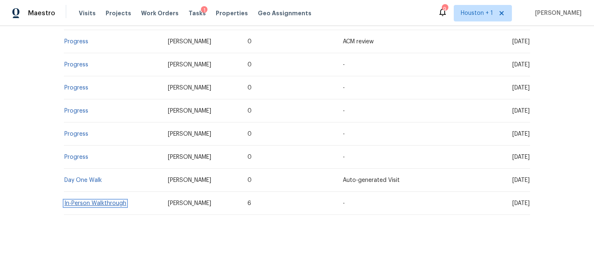
click at [96, 203] on link "In-Person Walkthrough" at bounding box center [95, 204] width 62 height 6
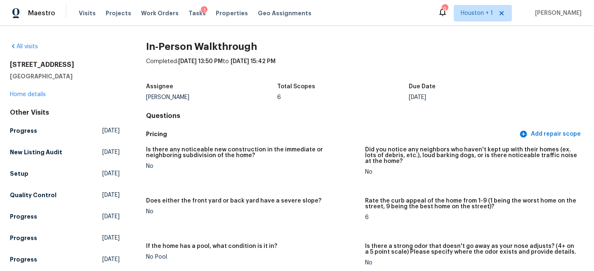
click at [40, 89] on div "6719 Trimstone Dr Pasadena, TX 77505 Home details" at bounding box center [65, 80] width 110 height 38
click at [31, 93] on link "Home details" at bounding box center [28, 95] width 36 height 6
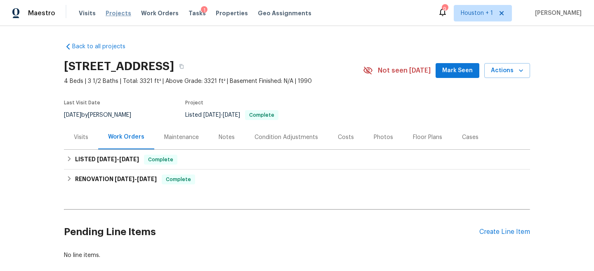
click at [106, 12] on span "Projects" at bounding box center [119, 13] width 26 height 8
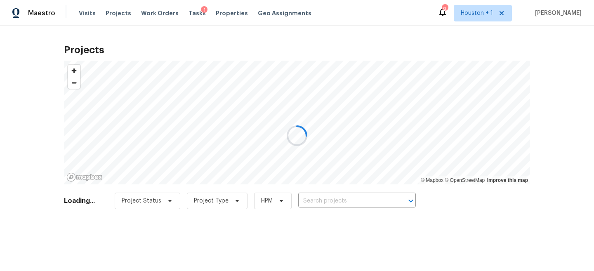
click at [335, 196] on div at bounding box center [297, 135] width 594 height 271
click at [345, 203] on div at bounding box center [297, 135] width 594 height 271
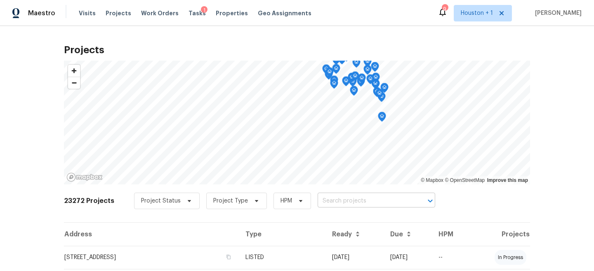
click at [350, 200] on input "text" at bounding box center [365, 201] width 94 height 13
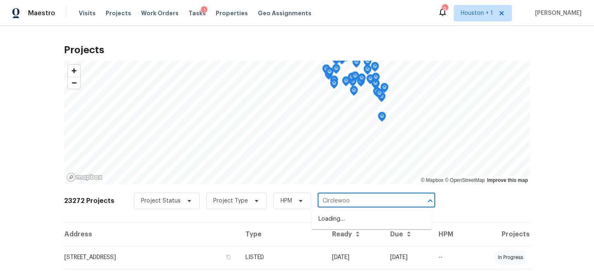
type input "Circlewood"
click at [352, 225] on li "14542 Circlewood Way, Houston, TX 77062" at bounding box center [372, 220] width 120 height 14
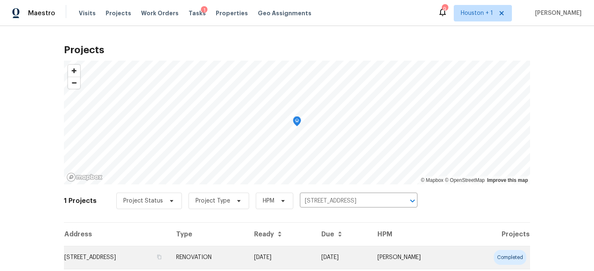
click at [170, 263] on td "14542 Circlewood Way, Houston, TX 77062" at bounding box center [117, 257] width 106 height 23
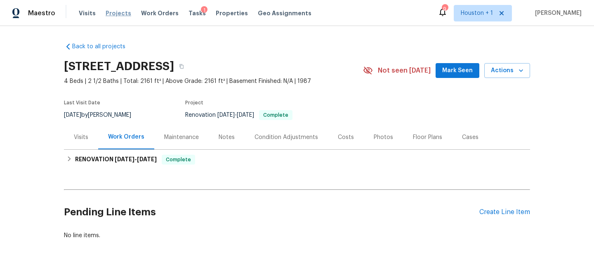
click at [122, 16] on span "Projects" at bounding box center [119, 13] width 26 height 8
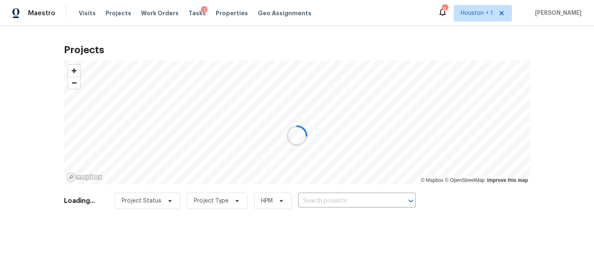
click at [349, 208] on div at bounding box center [297, 135] width 594 height 271
click at [340, 198] on div at bounding box center [297, 135] width 594 height 271
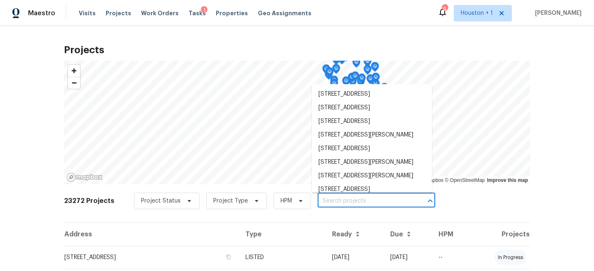
click at [339, 198] on input "text" at bounding box center [365, 201] width 94 height 13
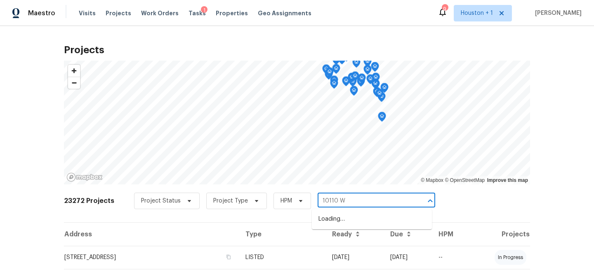
type input "10110 Wi"
click at [350, 221] on li "10110 Willmont Rd, La Porte, TX 77571" at bounding box center [372, 220] width 120 height 14
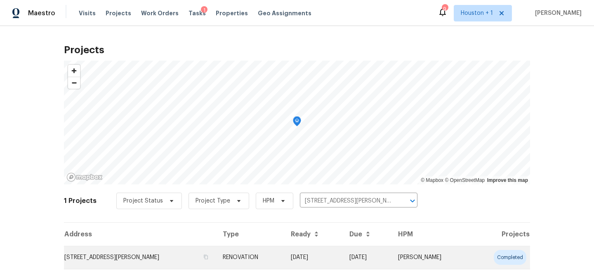
click at [238, 255] on td "RENOVATION" at bounding box center [250, 257] width 68 height 23
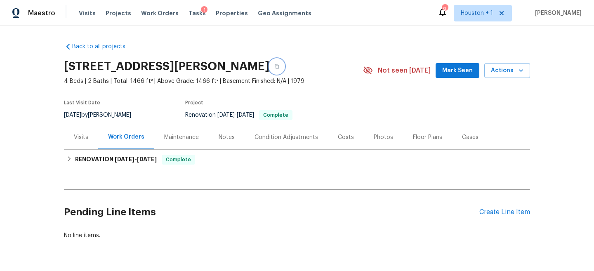
click at [276, 66] on icon "button" at bounding box center [276, 66] width 5 height 5
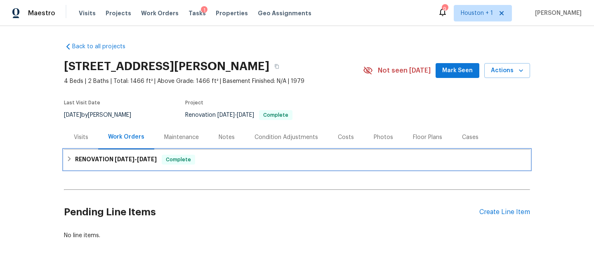
click at [289, 162] on div "RENOVATION 8/29/25 - 9/10/25 Complete" at bounding box center [296, 160] width 461 height 10
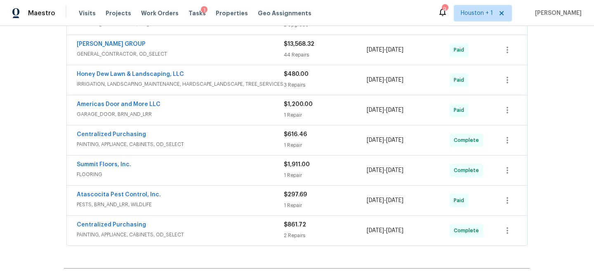
scroll to position [243, 0]
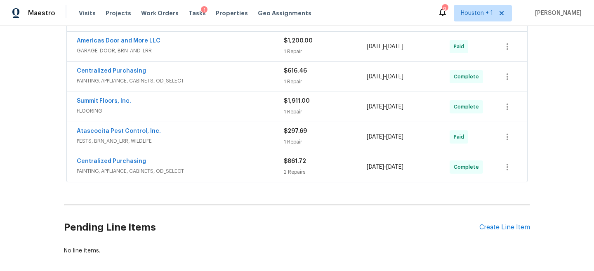
click at [229, 167] on span "PAINTING, APPLIANCE, CABINETS, OD_SELECT" at bounding box center [180, 171] width 207 height 8
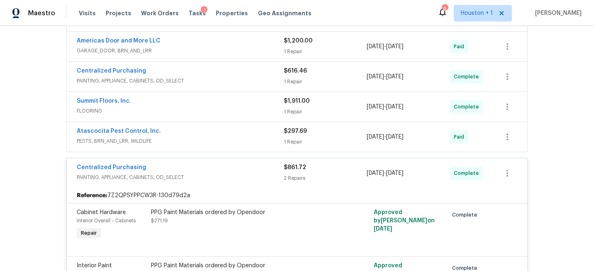
click at [227, 176] on span "PAINTING, APPLIANCE, CABINETS, OD_SELECT" at bounding box center [180, 177] width 207 height 8
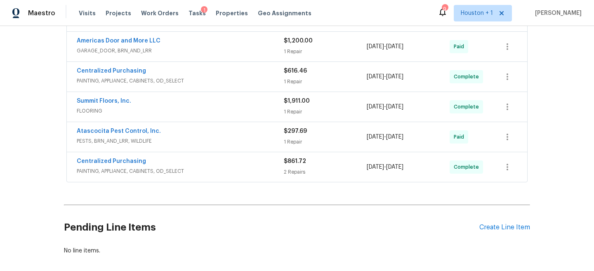
scroll to position [238, 0]
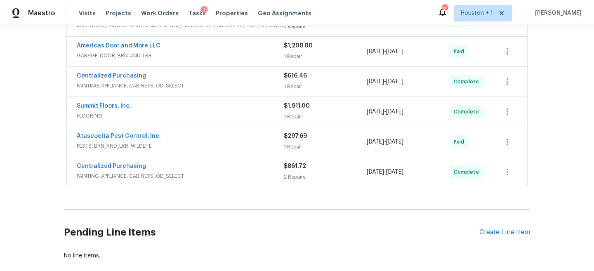
click at [226, 109] on div "Summit Floors, Inc." at bounding box center [180, 107] width 207 height 10
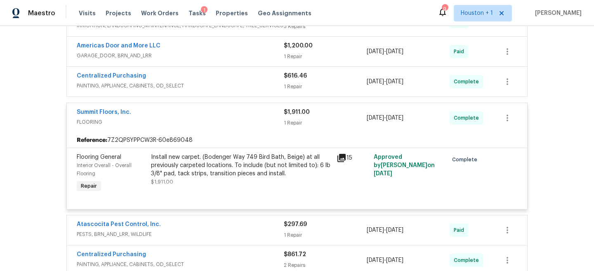
click at [225, 118] on span "FLOORING" at bounding box center [180, 122] width 207 height 8
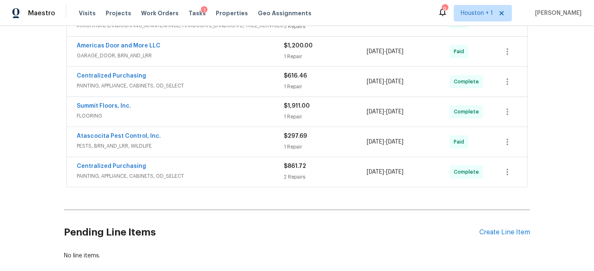
click at [216, 82] on span "PAINTING, APPLIANCE, CABINETS, OD_SELECT" at bounding box center [180, 86] width 207 height 8
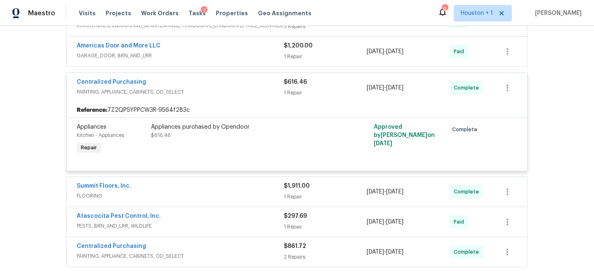
click at [223, 88] on span "PAINTING, APPLIANCE, CABINETS, OD_SELECT" at bounding box center [180, 92] width 207 height 8
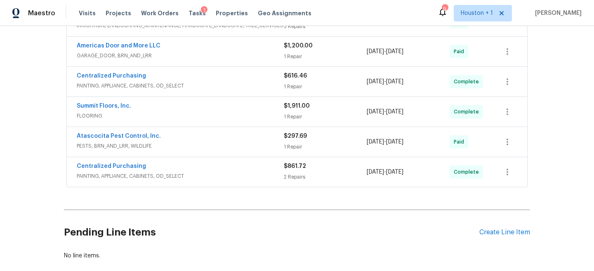
click at [232, 50] on div "Americas Door and More LLC" at bounding box center [180, 47] width 207 height 10
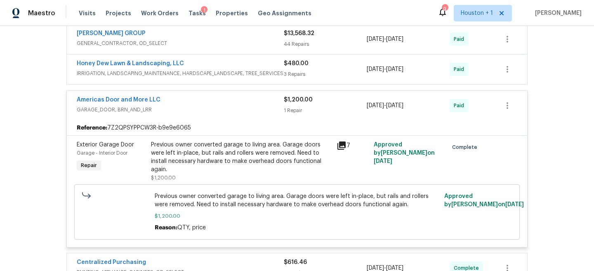
scroll to position [172, 0]
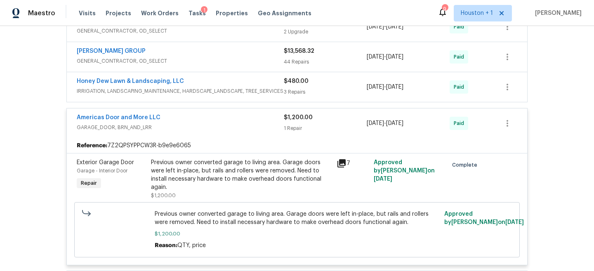
click at [237, 88] on span "IRRIGATION, LANDSCAPING_MAINTENANCE, HARDSCAPE_LANDSCAPE, TREE_SERVICES" at bounding box center [180, 91] width 207 height 8
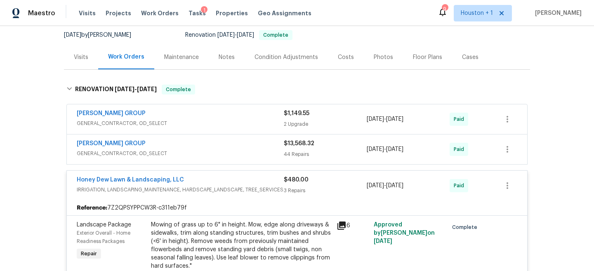
click at [236, 157] on span "GENERAL_CONTRACTOR, OD_SELECT" at bounding box center [180, 153] width 207 height 8
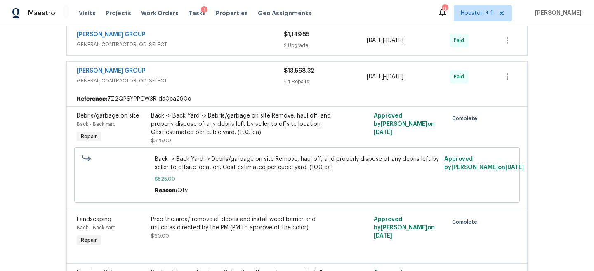
scroll to position [132, 0]
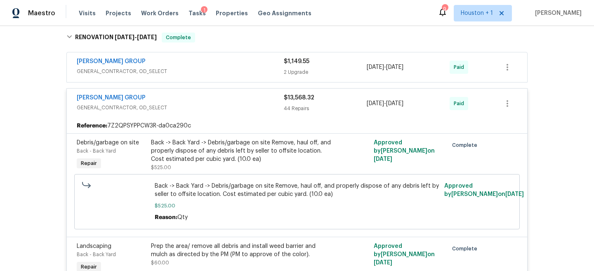
click at [210, 65] on div "BARAKEL VENZ GROUP" at bounding box center [180, 62] width 207 height 10
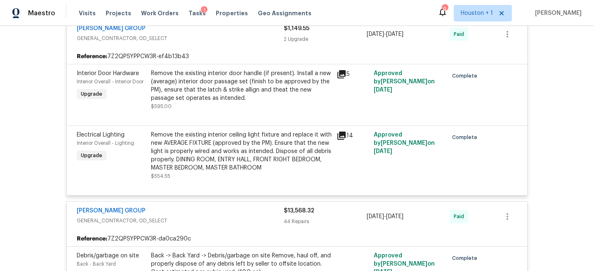
scroll to position [170, 0]
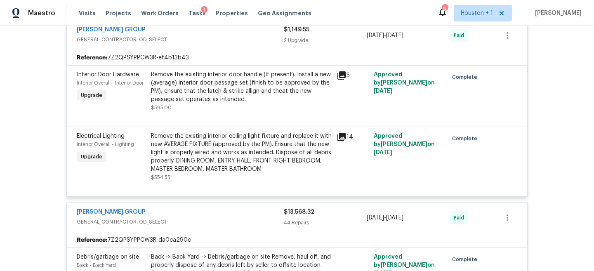
click at [233, 41] on span "GENERAL_CONTRACTOR, OD_SELECT" at bounding box center [180, 39] width 207 height 8
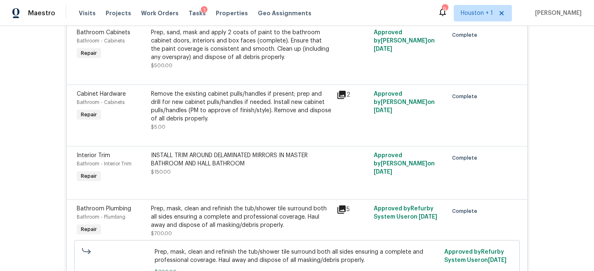
scroll to position [541, 0]
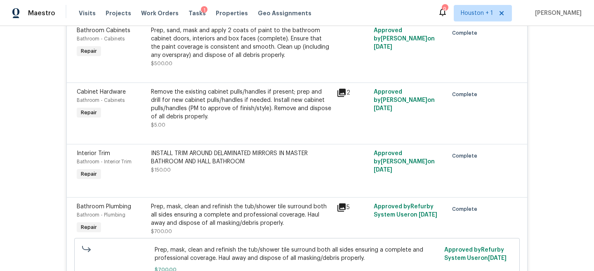
click at [180, 33] on div "Prep, sand, mask and apply 2 coats of paint to the bathroom cabinet doors, inte…" at bounding box center [241, 42] width 181 height 33
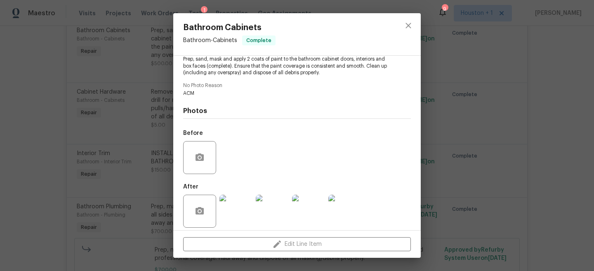
scroll to position [102, 0]
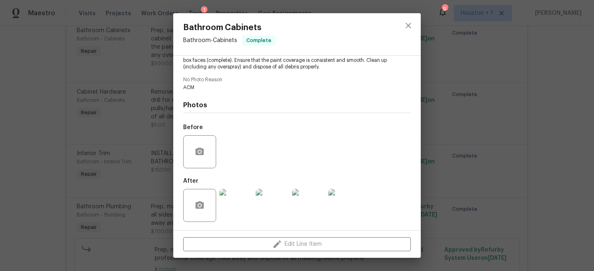
click at [234, 205] on img at bounding box center [236, 205] width 33 height 33
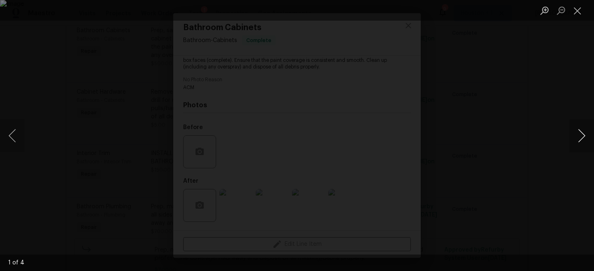
click at [580, 132] on button "Next image" at bounding box center [581, 135] width 25 height 33
click at [497, 63] on div "Lightbox" at bounding box center [297, 135] width 594 height 271
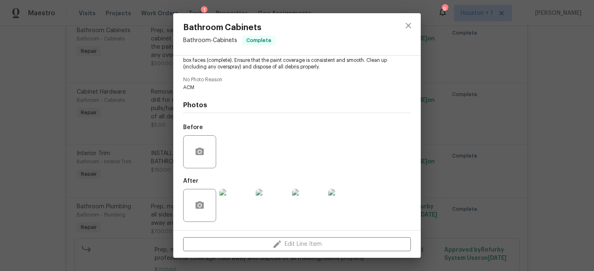
click at [490, 62] on div "Bathroom Cabinets Bathroom - Cabinets Complete Vendor BARAKEL VENZ GROUP Accoun…" at bounding box center [297, 135] width 594 height 271
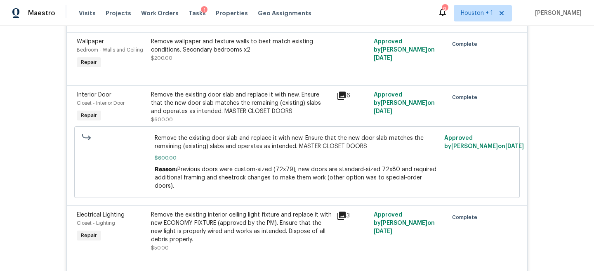
scroll to position [1011, 0]
click at [184, 113] on div "Remove the existing door slab and replace it with new. Ensure that the new door…" at bounding box center [241, 102] width 181 height 25
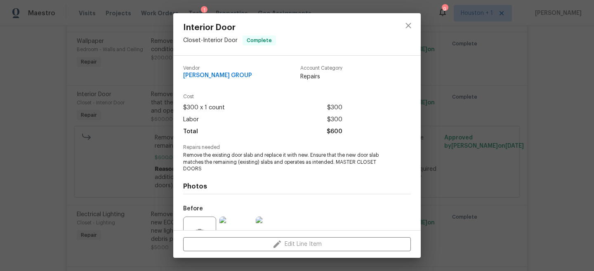
scroll to position [35, 0]
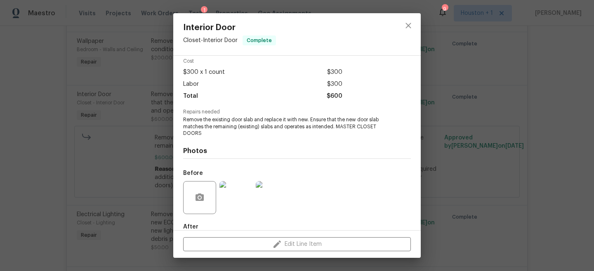
click at [230, 201] on img at bounding box center [236, 197] width 33 height 33
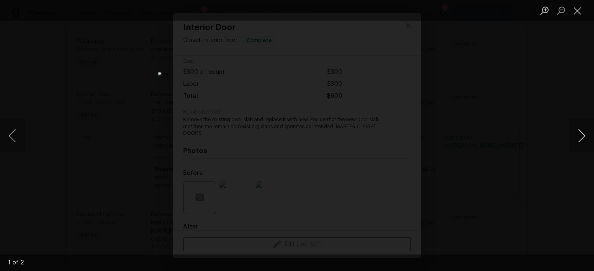
click at [583, 134] on button "Next image" at bounding box center [581, 135] width 25 height 33
click at [581, 131] on button "Next image" at bounding box center [581, 135] width 25 height 33
click at [519, 90] on div "Lightbox" at bounding box center [297, 135] width 594 height 271
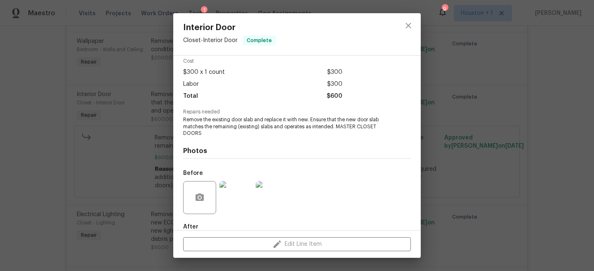
click at [512, 99] on div "Interior Door Closet - Interior Door Complete Vendor BARAKEL VENZ GROUP Account…" at bounding box center [297, 135] width 594 height 271
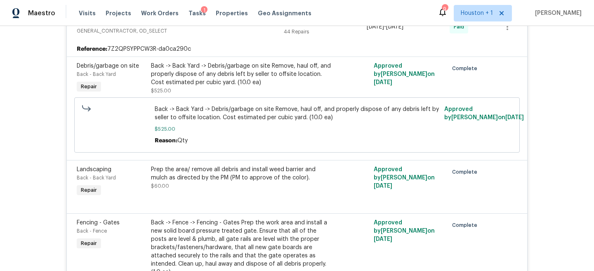
scroll to position [0, 0]
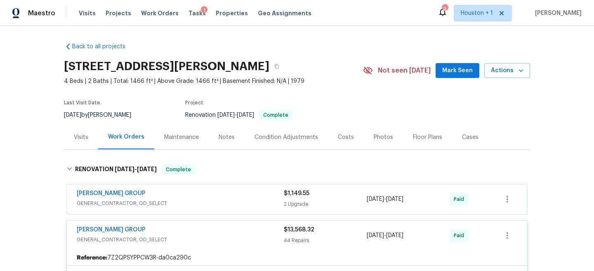
click at [83, 135] on div "Visits" at bounding box center [81, 137] width 14 height 8
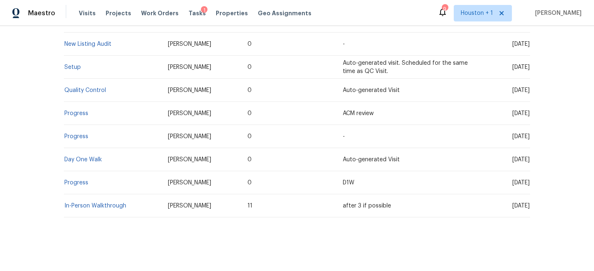
scroll to position [204, 0]
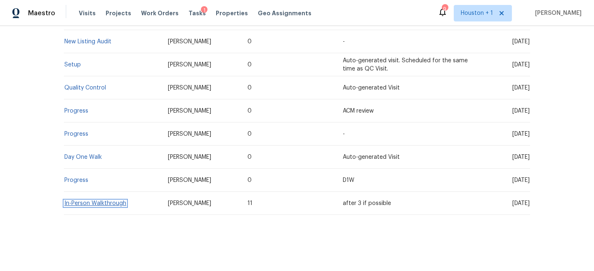
click at [95, 203] on link "In-Person Walkthrough" at bounding box center [95, 204] width 62 height 6
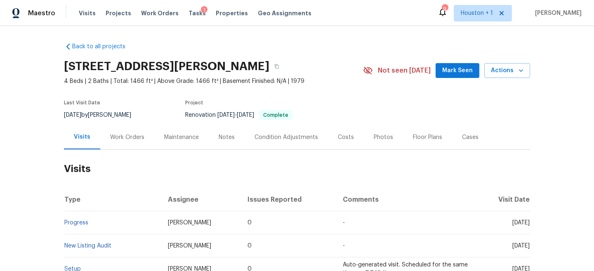
click at [107, 149] on div "Work Orders" at bounding box center [127, 137] width 54 height 24
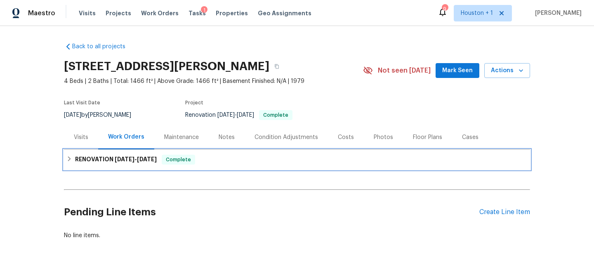
click at [232, 164] on div "RENOVATION 8/29/25 - 9/10/25 Complete" at bounding box center [296, 160] width 461 height 10
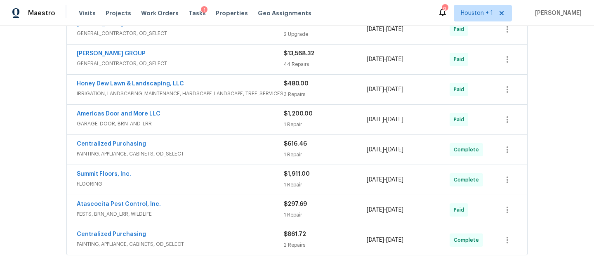
scroll to position [170, 0]
click at [241, 57] on div "BARAKEL VENZ GROUP" at bounding box center [180, 55] width 207 height 10
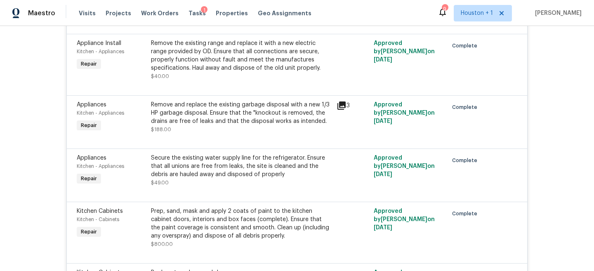
scroll to position [2977, 0]
click at [203, 230] on div "Prep, sand, mask and apply 2 coats of paint to the kitchen cabinet doors, inter…" at bounding box center [241, 224] width 181 height 33
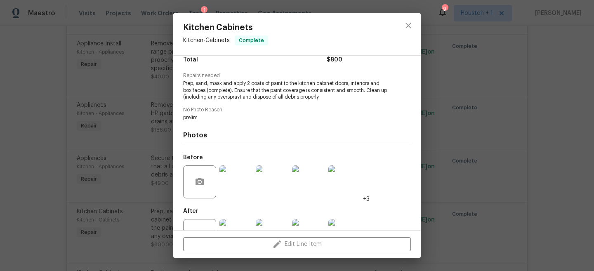
scroll to position [73, 0]
click at [229, 176] on img at bounding box center [236, 181] width 33 height 33
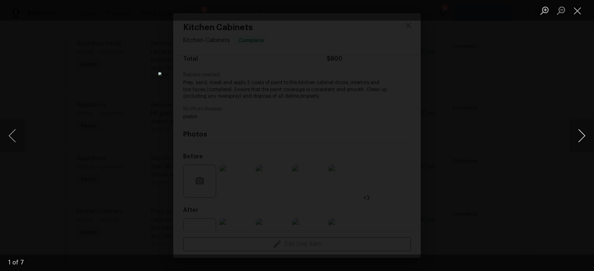
click at [584, 137] on button "Next image" at bounding box center [581, 135] width 25 height 33
click at [580, 134] on button "Next image" at bounding box center [581, 135] width 25 height 33
click at [519, 86] on div "Lightbox" at bounding box center [297, 135] width 594 height 271
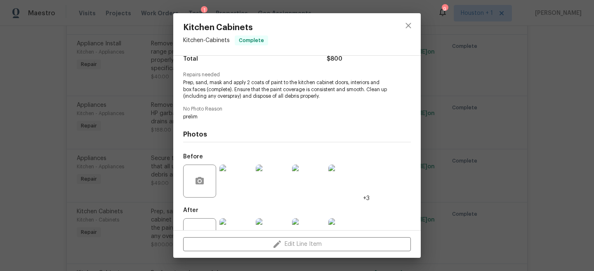
click at [314, 81] on span "Prep, sand, mask and apply 2 coats of paint to the kitchen cabinet doors, inter…" at bounding box center [285, 89] width 205 height 21
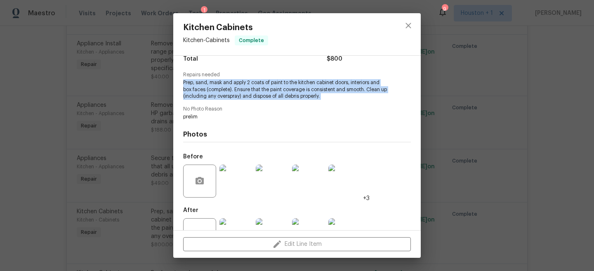
click at [314, 81] on span "Prep, sand, mask and apply 2 coats of paint to the kitchen cabinet doors, inter…" at bounding box center [285, 89] width 205 height 21
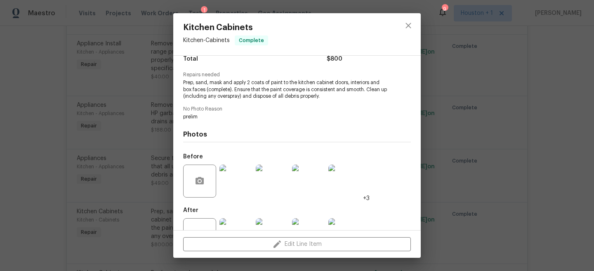
click at [449, 131] on div "Kitchen Cabinets Kitchen - Cabinets Complete Vendor BARAKEL VENZ GROUP Account …" at bounding box center [297, 135] width 594 height 271
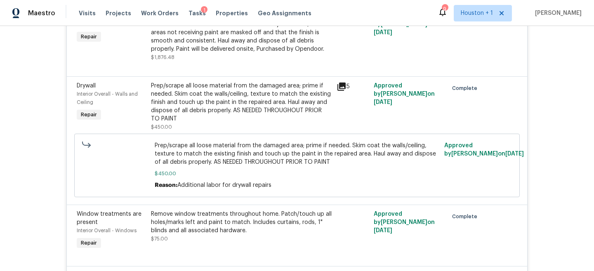
scroll to position [2742, 0]
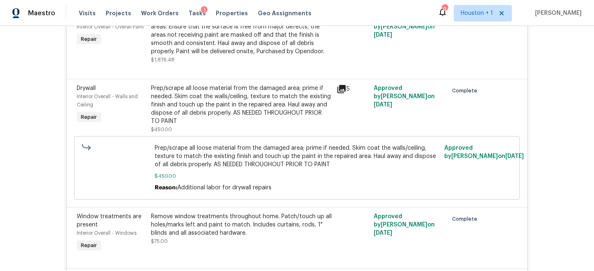
click at [199, 93] on div "Prep/scrape all loose material from the damaged area; prime if needed. Skim coa…" at bounding box center [241, 104] width 181 height 41
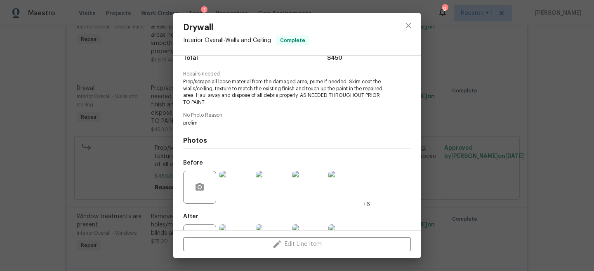
scroll to position [85, 0]
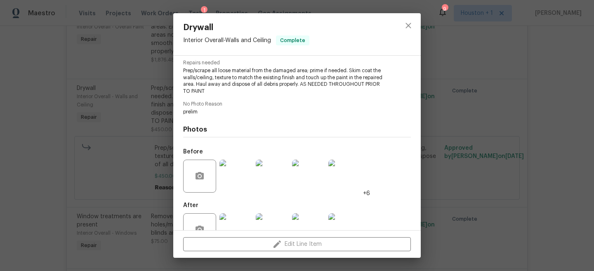
click at [248, 173] on img at bounding box center [236, 176] width 33 height 33
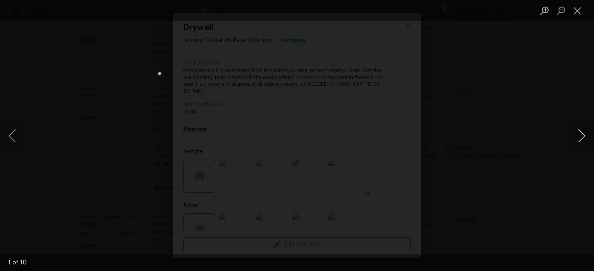
click at [581, 132] on button "Next image" at bounding box center [581, 135] width 25 height 33
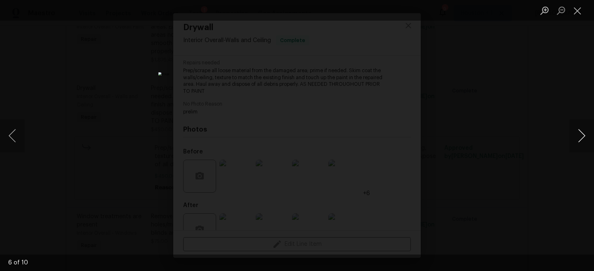
click at [581, 132] on button "Next image" at bounding box center [581, 135] width 25 height 33
click at [514, 86] on div "Lightbox" at bounding box center [297, 135] width 594 height 271
click at [497, 92] on div "Lightbox" at bounding box center [297, 135] width 594 height 271
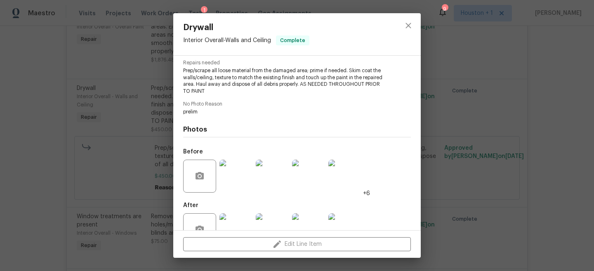
click at [497, 92] on div "Drywall Interior Overall - Walls and Ceiling Complete Vendor BARAKEL VENZ GROUP…" at bounding box center [297, 135] width 594 height 271
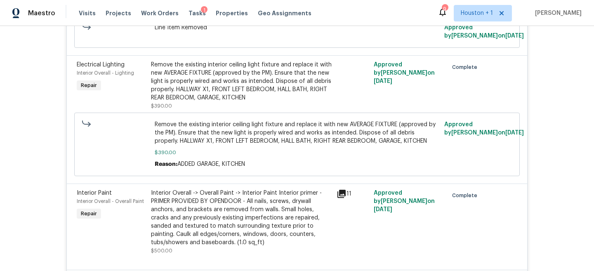
scroll to position [2481, 0]
click at [210, 232] on div "Interior Overall -> Overall Paint -> Interior Paint Interior primer - PRIMER PR…" at bounding box center [241, 219] width 181 height 58
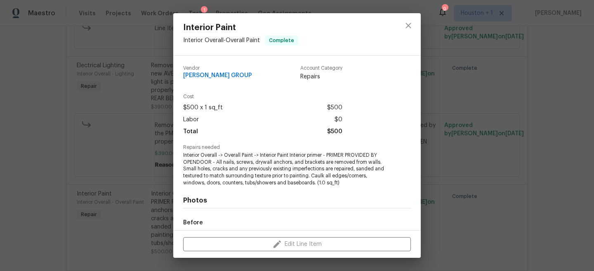
scroll to position [95, 0]
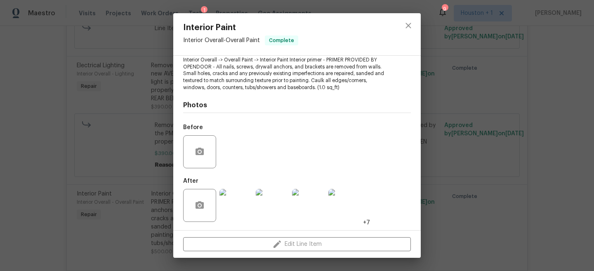
click at [224, 203] on img at bounding box center [236, 205] width 33 height 33
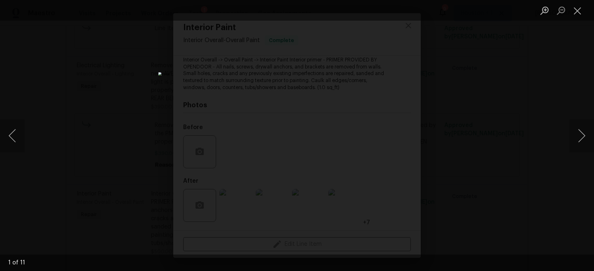
click at [527, 153] on div "Lightbox" at bounding box center [297, 135] width 594 height 271
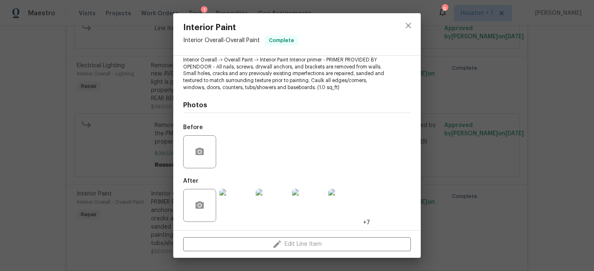
click at [494, 120] on div "Interior Paint Interior Overall - Overall Paint Complete Vendor BARAKEL VENZ GR…" at bounding box center [297, 135] width 594 height 271
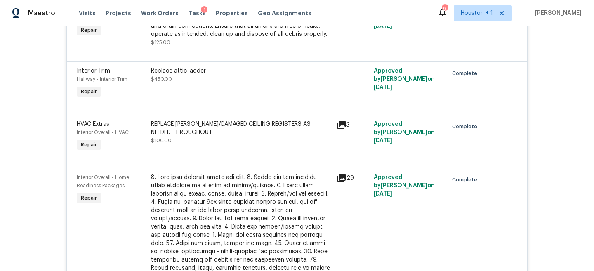
scroll to position [1907, 0]
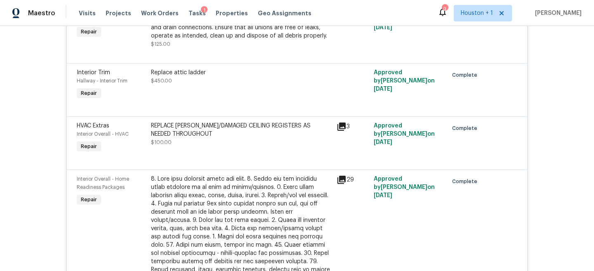
click at [169, 66] on div "Replace attic ladder $450.00" at bounding box center [242, 85] width 186 height 38
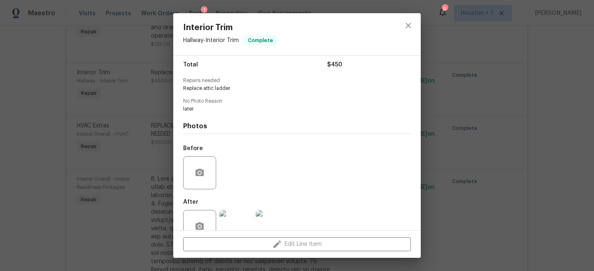
scroll to position [76, 0]
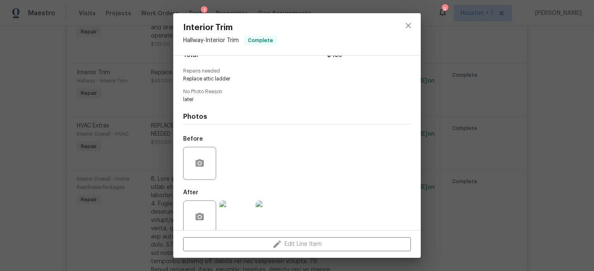
click at [239, 213] on img at bounding box center [236, 217] width 33 height 33
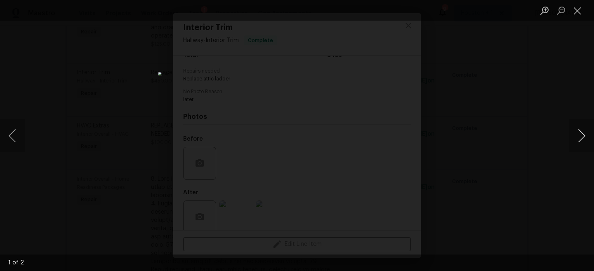
click at [575, 134] on button "Next image" at bounding box center [581, 135] width 25 height 33
click at [543, 109] on div "Lightbox" at bounding box center [297, 135] width 594 height 271
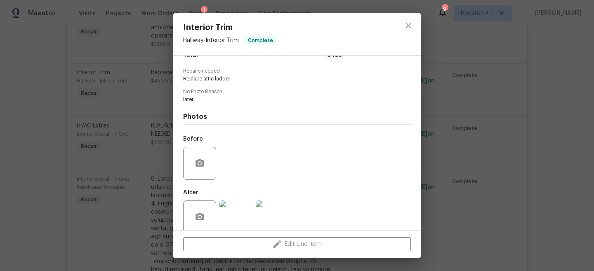
click at [239, 162] on div "Before" at bounding box center [297, 158] width 228 height 54
click at [484, 107] on div "Interior Trim Hallway - Interior Trim Complete Vendor BARAKEL VENZ GROUP Accoun…" at bounding box center [297, 135] width 594 height 271
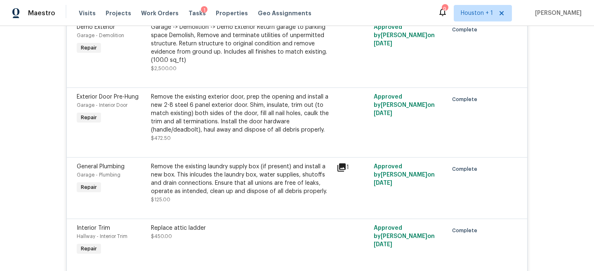
scroll to position [1743, 0]
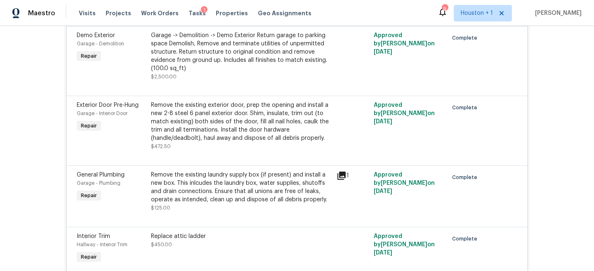
click at [198, 125] on div "Remove the existing exterior door, prep the opening and install a new 2-8 steel…" at bounding box center [241, 121] width 181 height 41
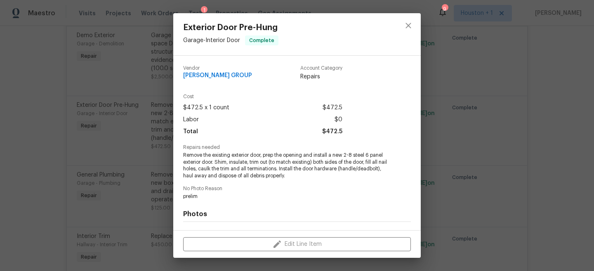
scroll to position [63, 0]
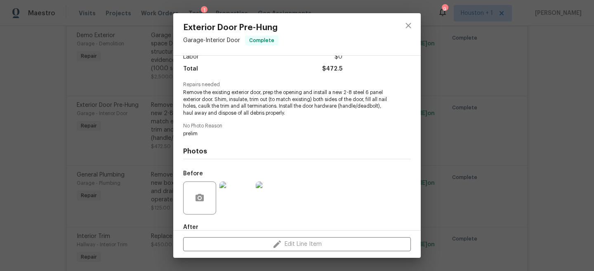
click at [232, 197] on img at bounding box center [236, 198] width 33 height 33
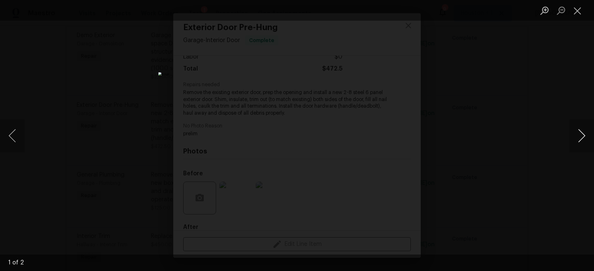
click at [581, 133] on button "Next image" at bounding box center [581, 135] width 25 height 33
click at [500, 97] on div "Lightbox" at bounding box center [297, 135] width 594 height 271
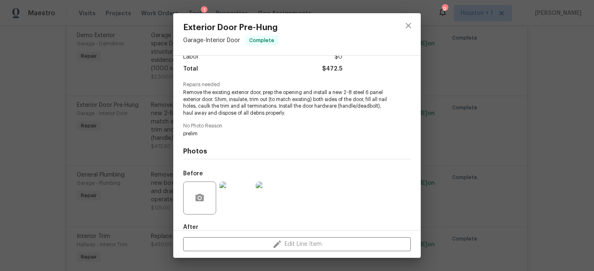
click at [449, 79] on div "Exterior Door Pre-Hung Garage - Interior Door Complete Vendor BARAKEL VENZ GROU…" at bounding box center [297, 135] width 594 height 271
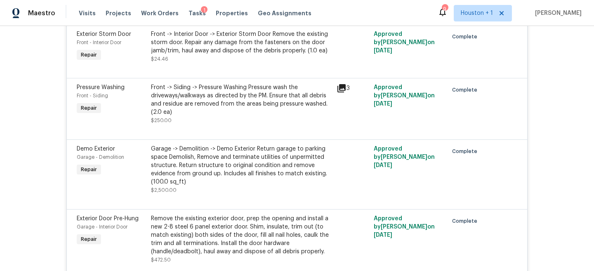
scroll to position [1616, 0]
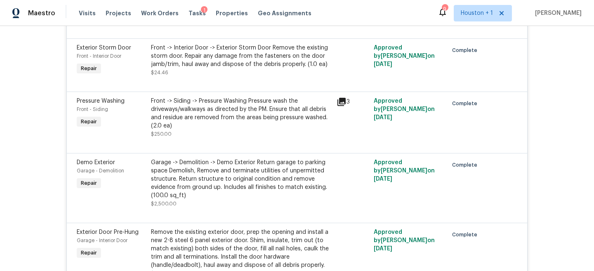
click at [239, 165] on div "Garage -> Demolition -> Demo Exterior Return garage to parking space Demolish, …" at bounding box center [241, 178] width 181 height 41
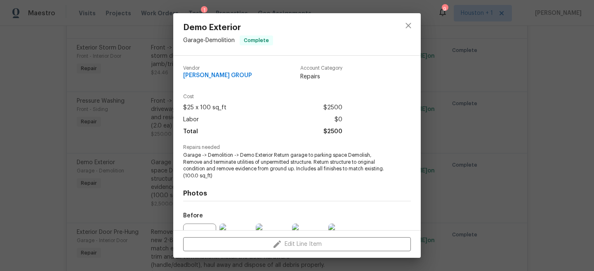
scroll to position [88, 0]
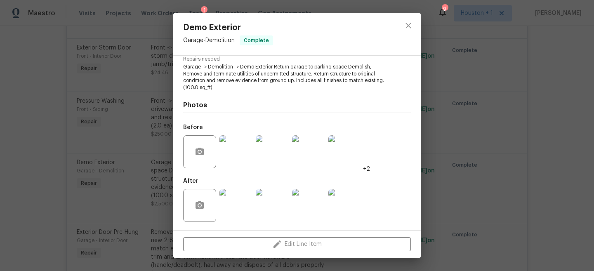
click at [229, 149] on img at bounding box center [236, 151] width 33 height 33
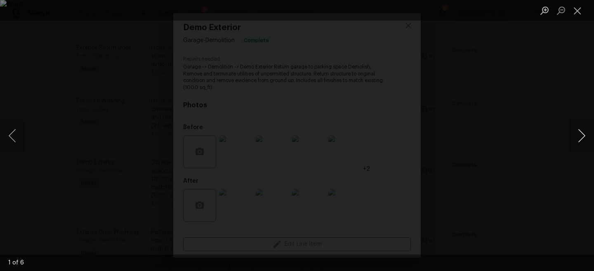
click at [581, 138] on button "Next image" at bounding box center [581, 135] width 25 height 33
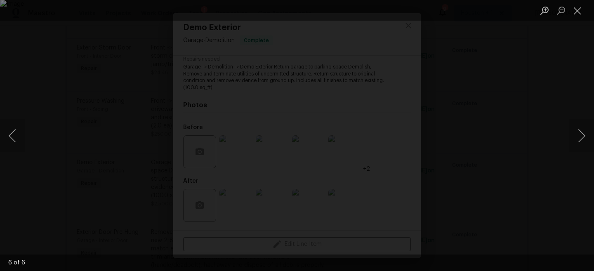
click at [548, 95] on div "Lightbox" at bounding box center [297, 135] width 594 height 271
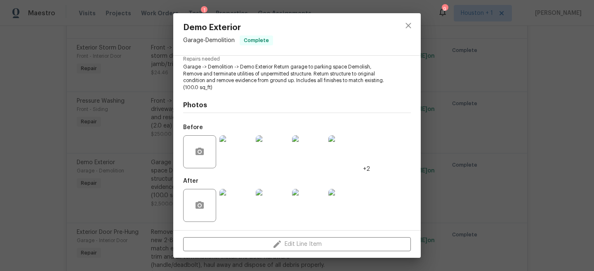
click at [301, 145] on img at bounding box center [308, 151] width 33 height 33
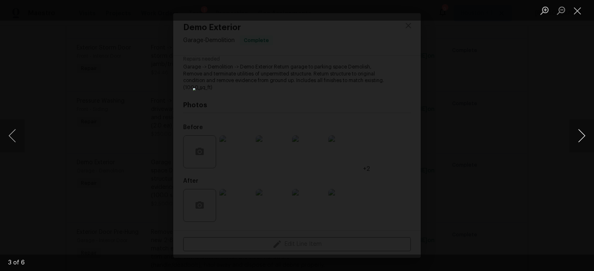
click at [581, 130] on button "Next image" at bounding box center [581, 135] width 25 height 33
click at [564, 92] on div "Lightbox" at bounding box center [297, 135] width 594 height 271
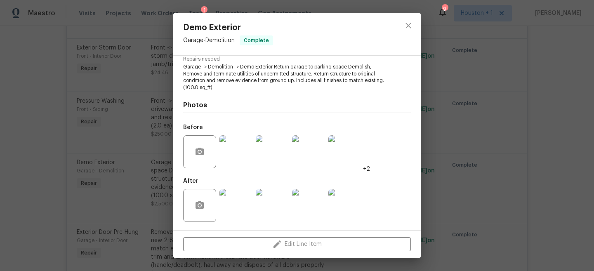
click at [450, 102] on div "Demo Exterior Garage - Demolition Complete Vendor BARAKEL VENZ GROUP Account Ca…" at bounding box center [297, 135] width 594 height 271
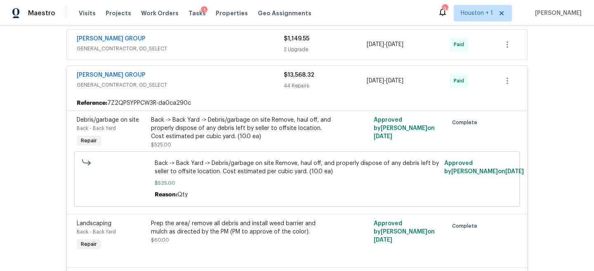
scroll to position [155, 0]
click at [238, 74] on div "BARAKEL VENZ GROUP" at bounding box center [180, 76] width 207 height 10
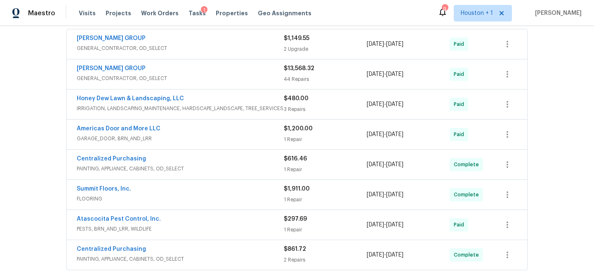
click at [243, 71] on div "BARAKEL VENZ GROUP" at bounding box center [180, 69] width 207 height 10
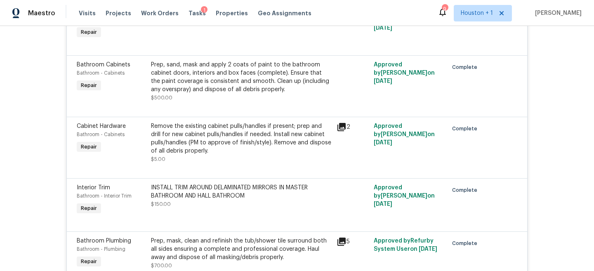
scroll to position [502, 0]
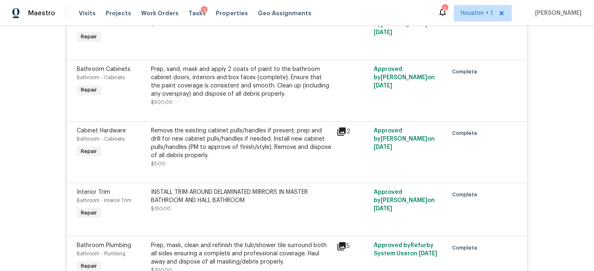
click at [191, 91] on div "Prep, sand, mask and apply 2 coats of paint to the bathroom cabinet doors, inte…" at bounding box center [241, 81] width 181 height 33
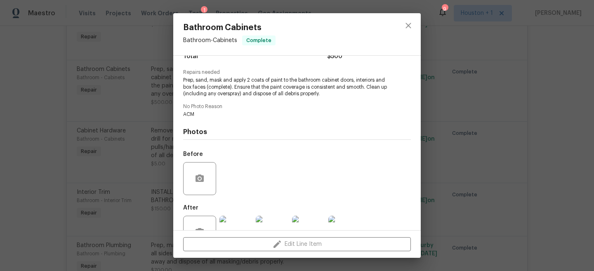
scroll to position [102, 0]
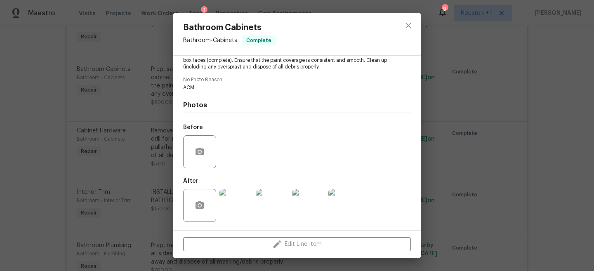
click at [238, 204] on img at bounding box center [236, 205] width 33 height 33
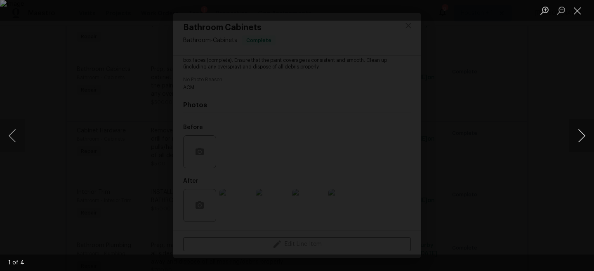
click at [586, 141] on button "Next image" at bounding box center [581, 135] width 25 height 33
click at [546, 96] on div "Lightbox" at bounding box center [297, 135] width 594 height 271
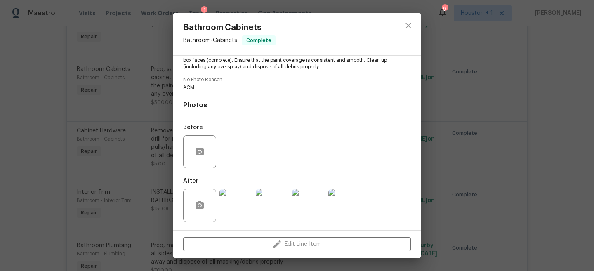
click at [518, 93] on div "Bathroom Cabinets Bathroom - Cabinets Complete Vendor BARAKEL VENZ GROUP Accoun…" at bounding box center [297, 135] width 594 height 271
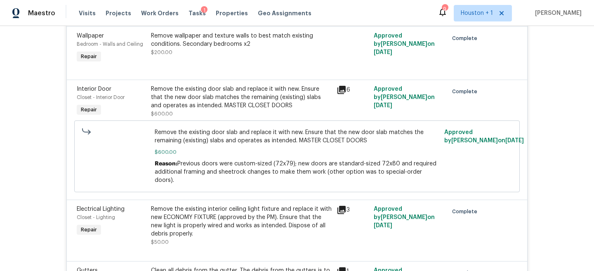
scroll to position [1016, 0]
click at [219, 105] on div "Remove the existing door slab and replace it with new. Ensure that the new door…" at bounding box center [241, 97] width 181 height 25
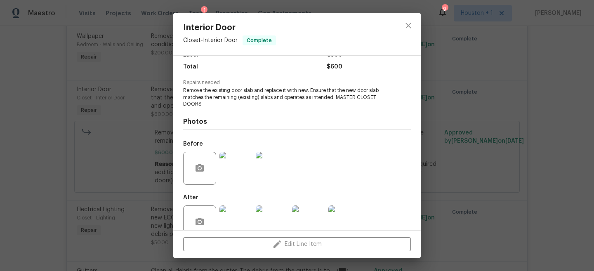
scroll to position [81, 0]
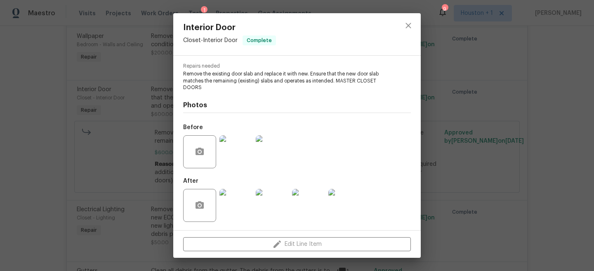
click at [242, 161] on img at bounding box center [236, 151] width 33 height 33
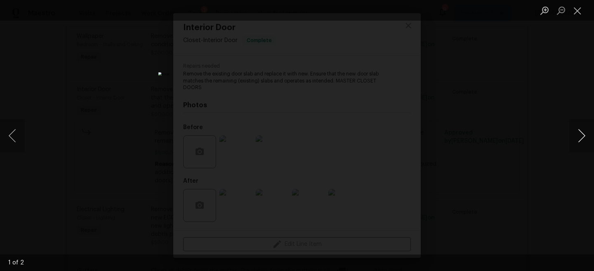
click at [582, 135] on button "Next image" at bounding box center [581, 135] width 25 height 33
click at [514, 113] on div "Lightbox" at bounding box center [297, 135] width 594 height 271
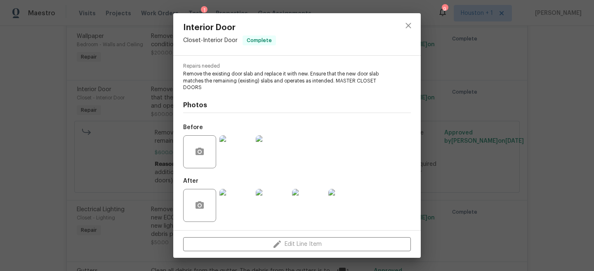
click at [487, 121] on div "Interior Door Closet - Interior Door Complete Vendor BARAKEL VENZ GROUP Account…" at bounding box center [297, 135] width 594 height 271
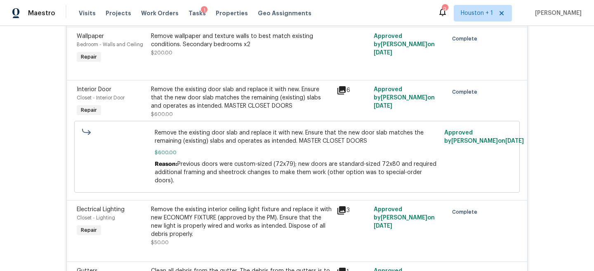
click at [215, 104] on div "Remove the existing door slab and replace it with new. Ensure that the new door…" at bounding box center [241, 97] width 181 height 25
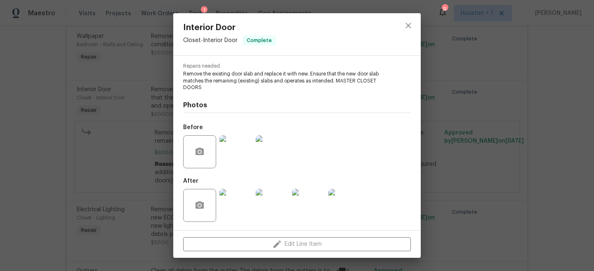
click at [237, 199] on img at bounding box center [236, 205] width 33 height 33
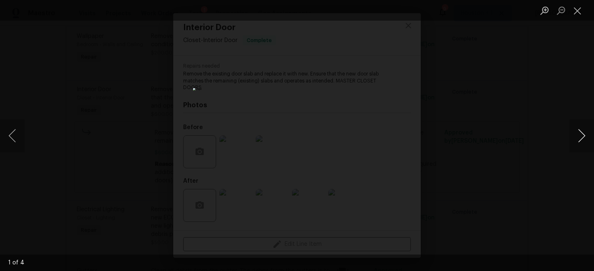
click at [578, 130] on button "Next image" at bounding box center [581, 135] width 25 height 33
click at [540, 76] on div "Lightbox" at bounding box center [297, 135] width 594 height 271
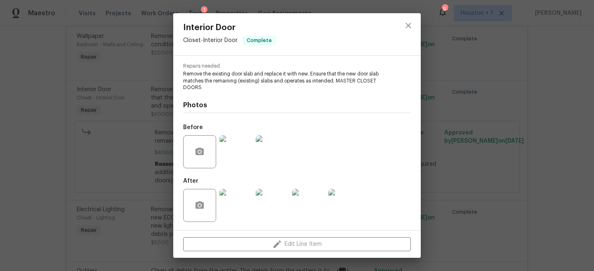
click at [449, 98] on div "Interior Door Closet - Interior Door Complete Vendor BARAKEL VENZ GROUP Account…" at bounding box center [297, 135] width 594 height 271
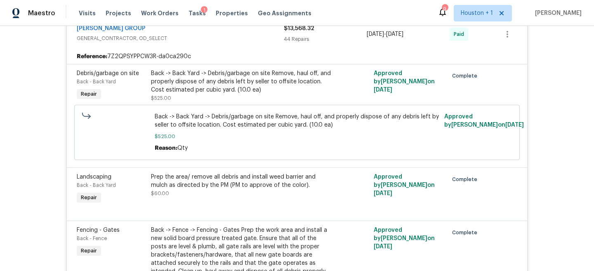
scroll to position [100, 0]
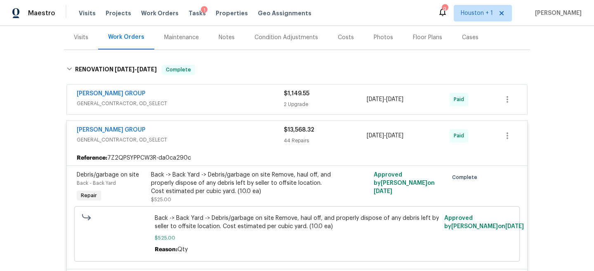
click at [210, 137] on span "GENERAL_CONTRACTOR, OD_SELECT" at bounding box center [180, 140] width 207 height 8
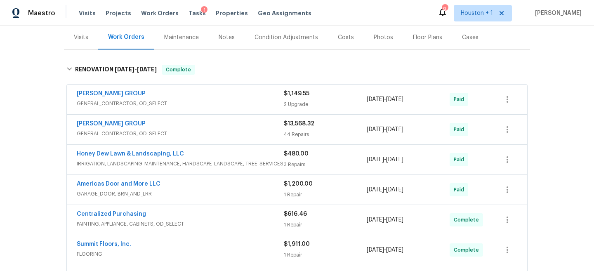
click at [227, 95] on div "BARAKEL VENZ GROUP" at bounding box center [180, 95] width 207 height 10
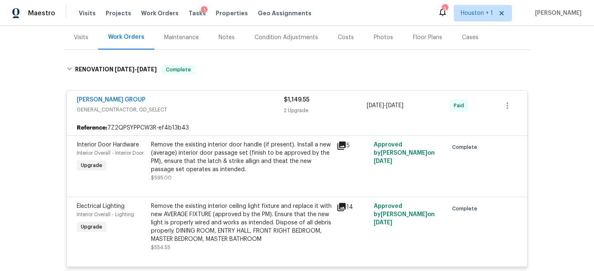
click at [225, 99] on div "BARAKEL VENZ GROUP" at bounding box center [180, 101] width 207 height 10
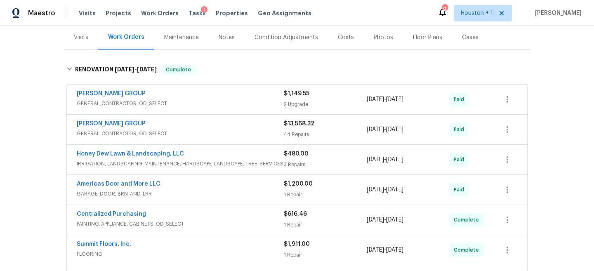
click at [239, 159] on div "Honey Dew Lawn & Landscaping, LLC" at bounding box center [180, 155] width 207 height 10
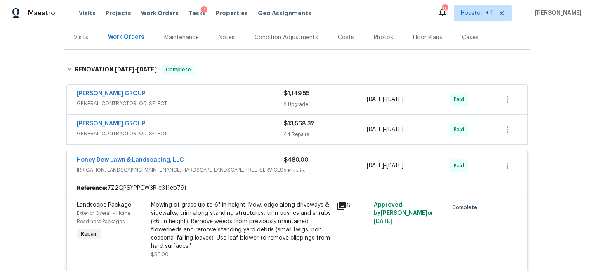
scroll to position [174, 0]
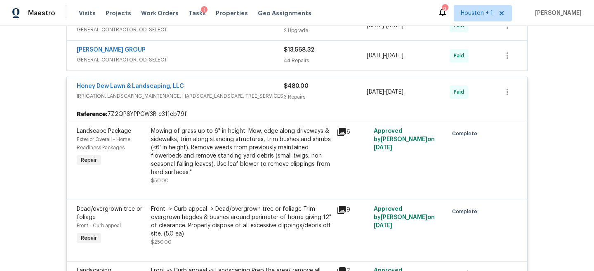
click at [242, 81] on div "Honey Dew Lawn & Landscaping, LLC IRRIGATION, LANDSCAPING_MAINTENANCE, HARDSCAP…" at bounding box center [297, 92] width 461 height 30
click at [243, 91] on div "Honey Dew Lawn & Landscaping, LLC" at bounding box center [180, 87] width 207 height 10
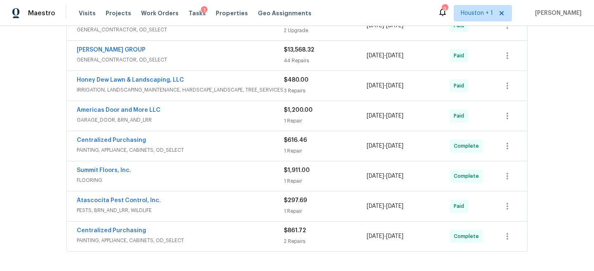
click at [243, 115] on div "Americas Door and More LLC" at bounding box center [180, 111] width 207 height 10
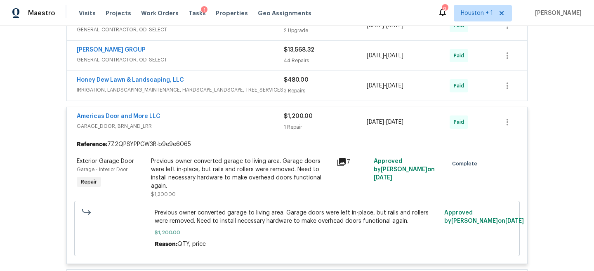
click at [242, 117] on div "Americas Door and More LLC" at bounding box center [180, 117] width 207 height 10
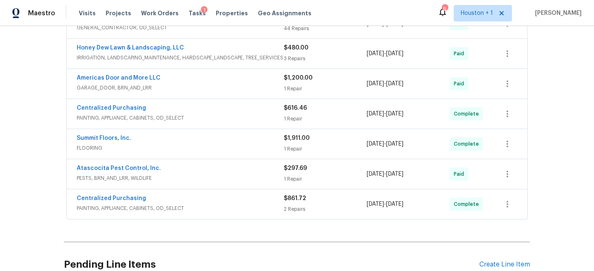
scroll to position [224, 0]
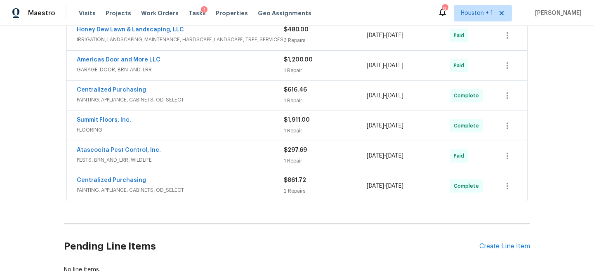
click at [219, 122] on div "Summit Floors, Inc." at bounding box center [180, 121] width 207 height 10
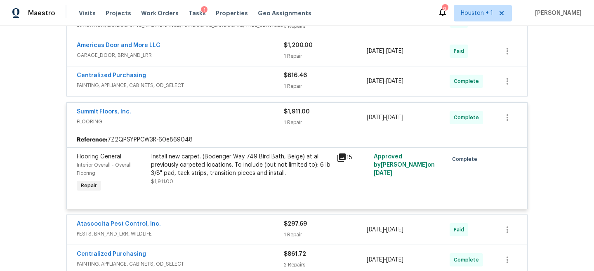
scroll to position [241, 0]
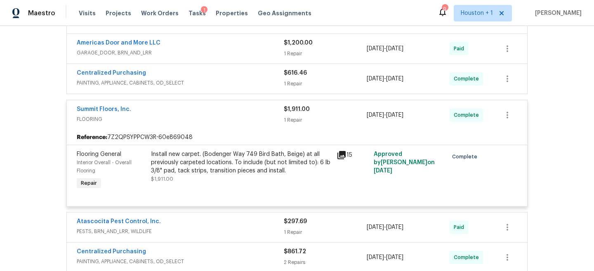
click at [228, 107] on div "Summit Floors, Inc." at bounding box center [180, 110] width 207 height 10
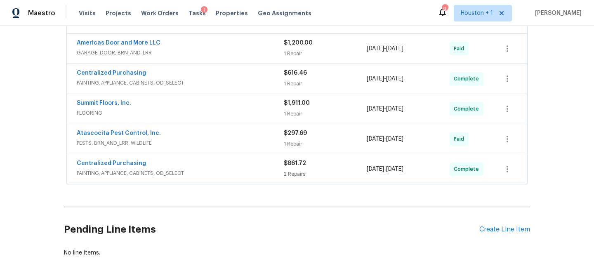
scroll to position [0, 0]
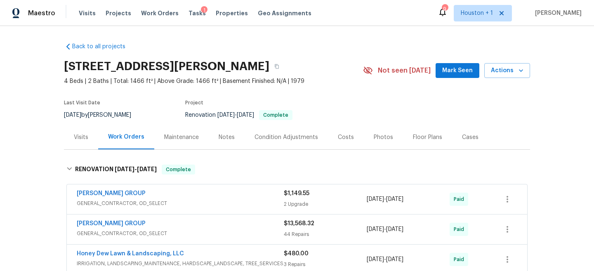
click at [83, 137] on div "Visits" at bounding box center [81, 137] width 14 height 8
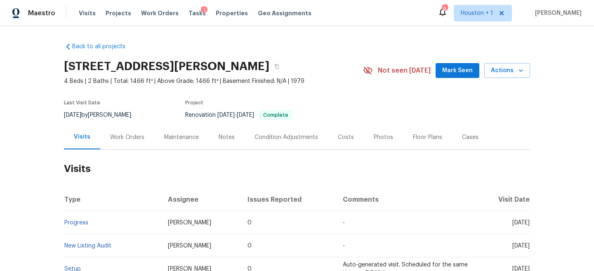
click at [125, 142] on div "Work Orders" at bounding box center [127, 137] width 54 height 24
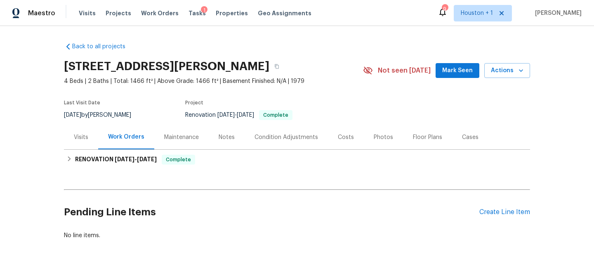
click at [85, 141] on div "Visits" at bounding box center [81, 137] width 14 height 8
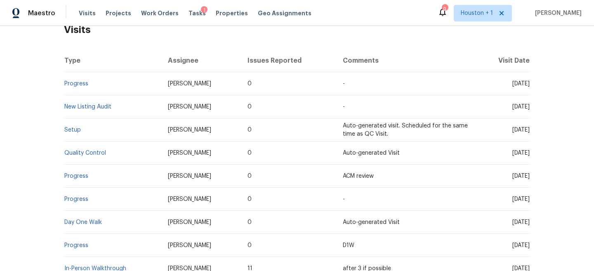
scroll to position [204, 0]
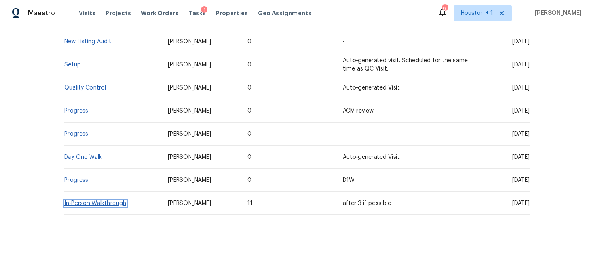
click at [98, 201] on link "In-Person Walkthrough" at bounding box center [95, 204] width 62 height 6
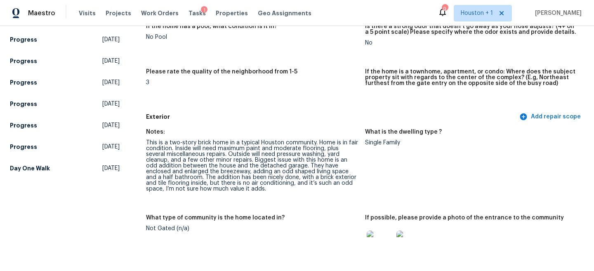
scroll to position [295, 0]
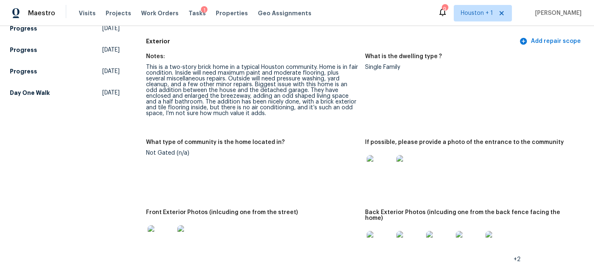
click at [191, 69] on div "This is a two-story brick home in a typical Houston community. Home is in fair …" at bounding box center [252, 90] width 213 height 52
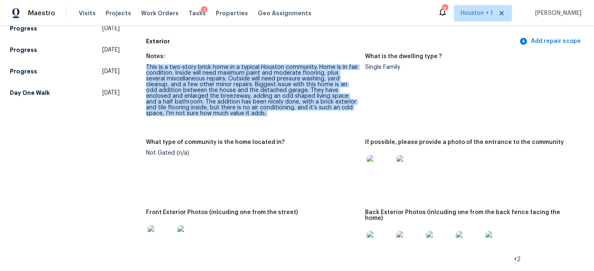
click at [191, 69] on div "This is a two-story brick home in a typical Houston community. Home is in fair …" at bounding box center [252, 90] width 213 height 52
click at [194, 69] on div "This is a two-story brick home in a typical Houston community. Home is in fair …" at bounding box center [252, 90] width 213 height 52
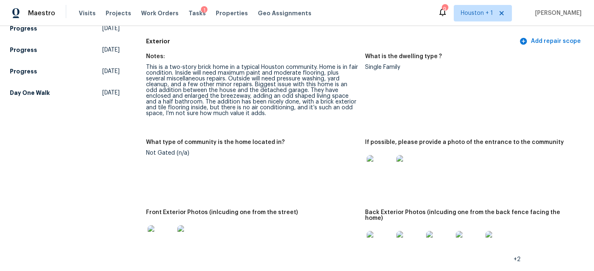
click at [383, 168] on img at bounding box center [380, 168] width 26 height 26
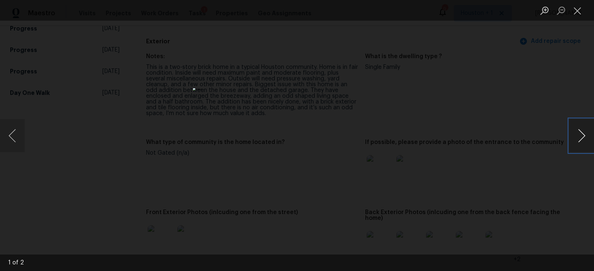
click at [579, 136] on button "Next image" at bounding box center [581, 135] width 25 height 33
click at [523, 86] on div "Lightbox" at bounding box center [297, 135] width 594 height 271
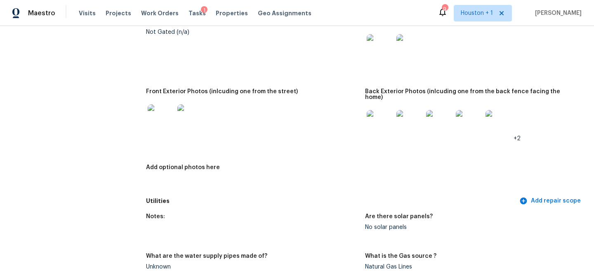
scroll to position [421, 0]
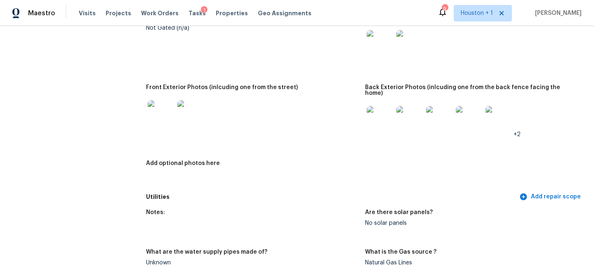
click at [158, 102] on img at bounding box center [161, 113] width 26 height 26
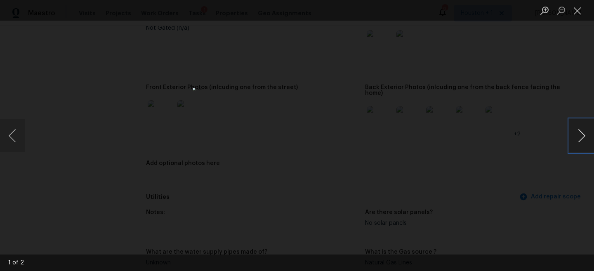
click at [581, 139] on button "Next image" at bounding box center [581, 135] width 25 height 33
click at [528, 89] on div "Lightbox" at bounding box center [297, 135] width 594 height 271
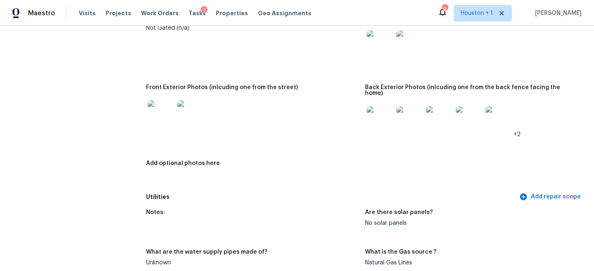
click at [376, 108] on img at bounding box center [380, 119] width 26 height 26
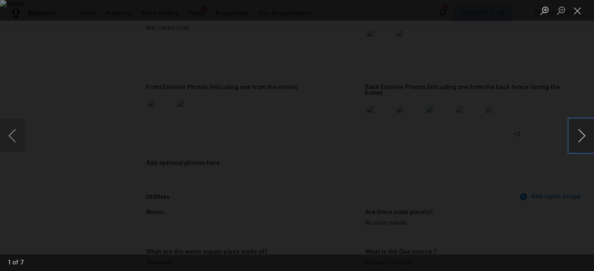
click at [578, 135] on button "Next image" at bounding box center [581, 135] width 25 height 33
click at [552, 98] on div "Lightbox" at bounding box center [297, 135] width 594 height 271
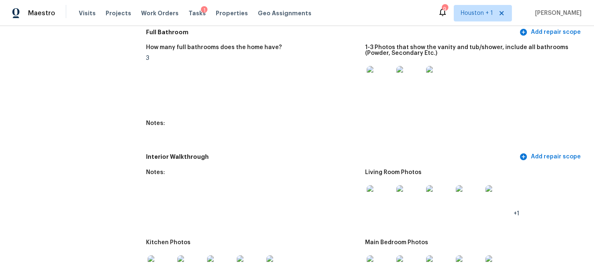
scroll to position [1071, 0]
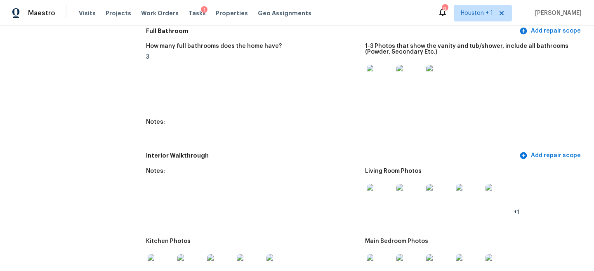
click at [381, 68] on img at bounding box center [380, 78] width 26 height 26
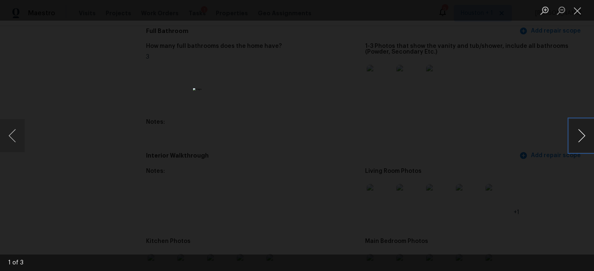
click at [579, 132] on button "Next image" at bounding box center [581, 135] width 25 height 33
click at [581, 132] on button "Next image" at bounding box center [581, 135] width 25 height 33
click at [550, 74] on div "Lightbox" at bounding box center [297, 135] width 594 height 271
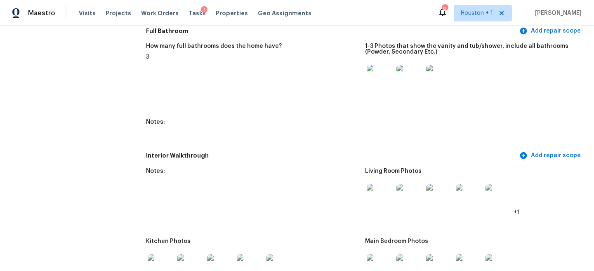
click at [440, 65] on img at bounding box center [439, 78] width 26 height 26
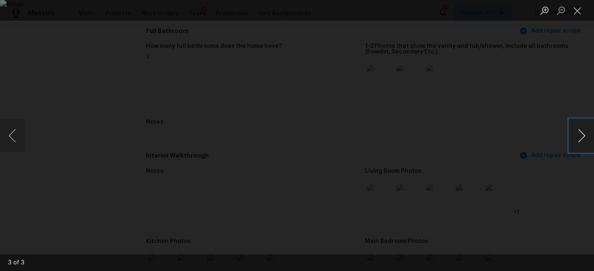
click at [579, 140] on button "Next image" at bounding box center [581, 135] width 25 height 33
click at [546, 91] on div "Lightbox" at bounding box center [297, 135] width 594 height 271
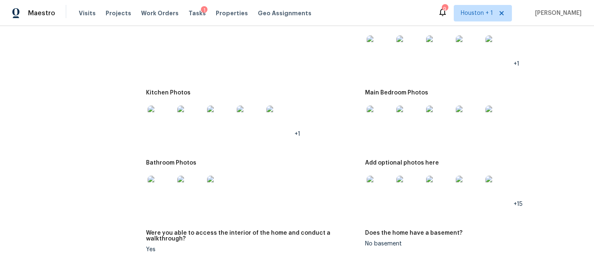
scroll to position [697, 0]
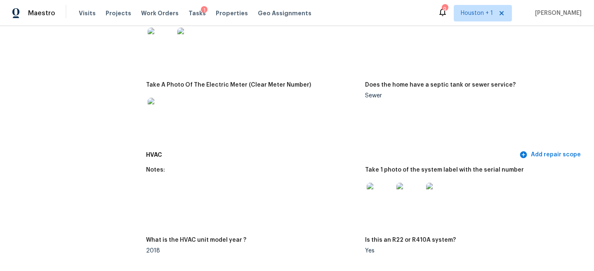
click at [161, 201] on figure "Notes:" at bounding box center [255, 197] width 219 height 60
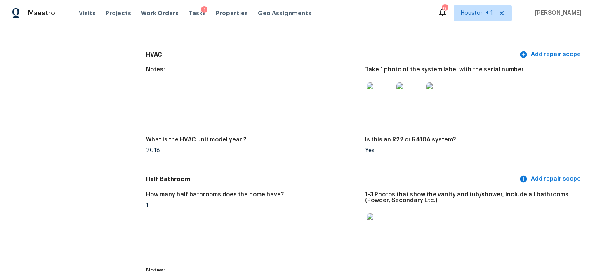
scroll to position [800, 0]
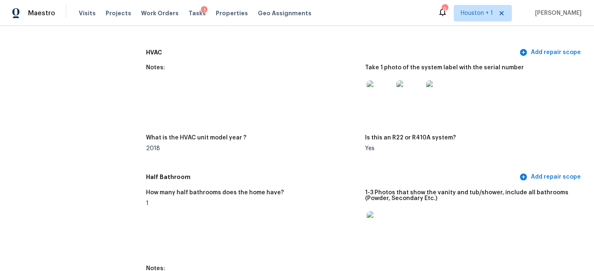
click at [386, 89] on img at bounding box center [380, 93] width 26 height 26
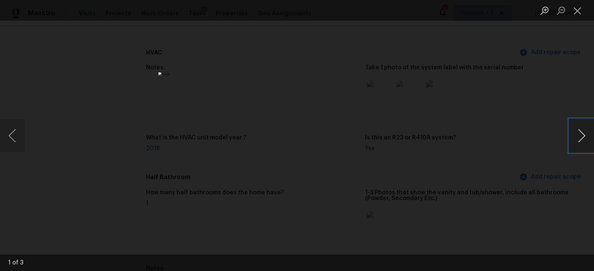
click at [587, 132] on button "Next image" at bounding box center [581, 135] width 25 height 33
click at [583, 130] on button "Next image" at bounding box center [581, 135] width 25 height 33
click at [498, 91] on div "Lightbox" at bounding box center [297, 135] width 594 height 271
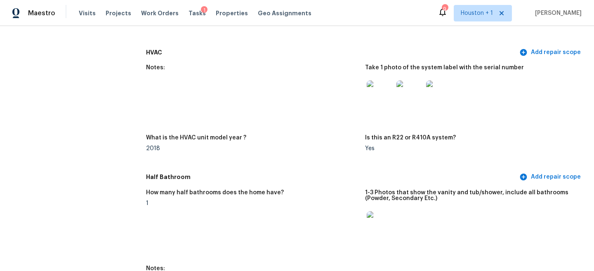
click at [346, 146] on div "2018" at bounding box center [252, 149] width 213 height 6
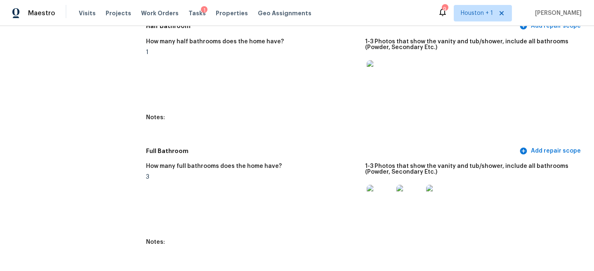
scroll to position [950, 0]
click at [374, 191] on img at bounding box center [380, 198] width 26 height 26
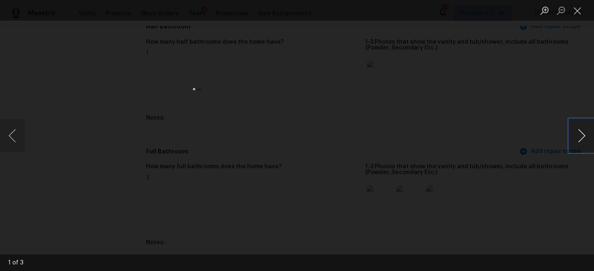
click at [586, 137] on button "Next image" at bounding box center [581, 135] width 25 height 33
click at [560, 91] on div "Lightbox" at bounding box center [297, 135] width 594 height 271
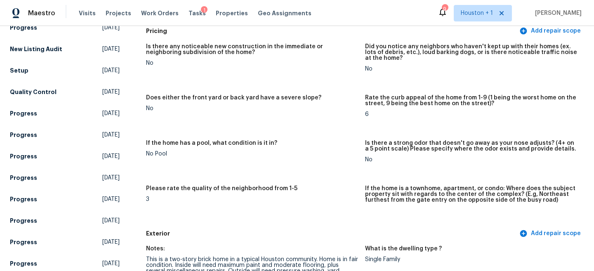
scroll to position [0, 0]
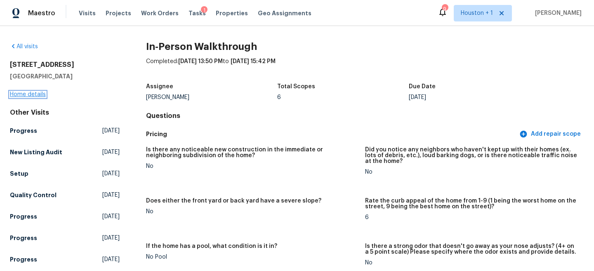
click at [28, 93] on link "Home details" at bounding box center [28, 95] width 36 height 6
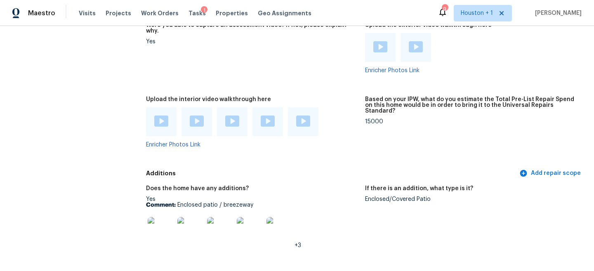
scroll to position [1821, 0]
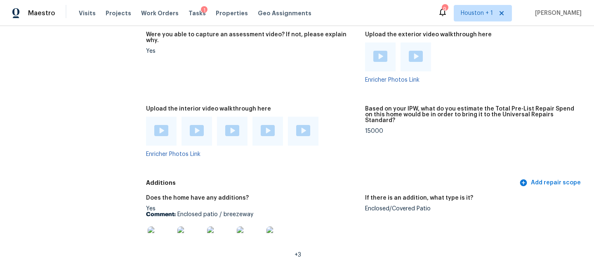
click at [200, 125] on img at bounding box center [197, 130] width 14 height 11
click at [235, 125] on img at bounding box center [232, 130] width 14 height 11
click at [264, 125] on img at bounding box center [268, 130] width 14 height 11
click at [300, 125] on img at bounding box center [303, 130] width 14 height 11
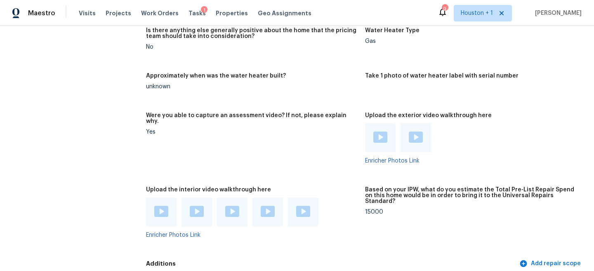
scroll to position [1767, 0]
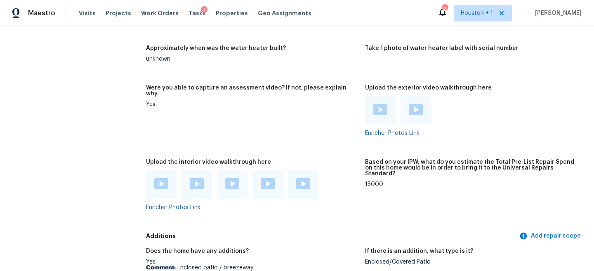
click at [231, 178] on img at bounding box center [232, 183] width 14 height 11
click at [199, 178] on img at bounding box center [197, 183] width 14 height 11
click at [162, 178] on img at bounding box center [161, 183] width 14 height 11
click at [264, 178] on img at bounding box center [268, 183] width 14 height 11
click at [296, 178] on img at bounding box center [303, 183] width 14 height 11
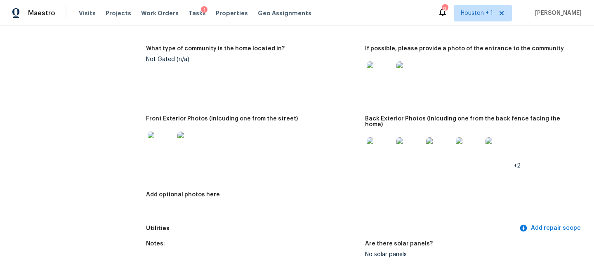
scroll to position [0, 0]
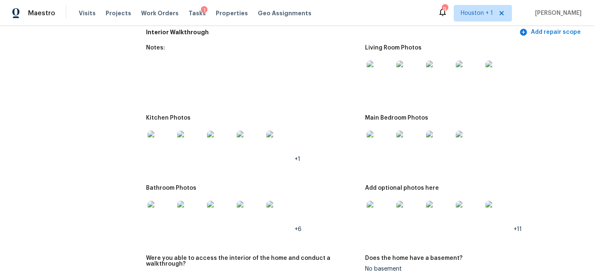
scroll to position [907, 0]
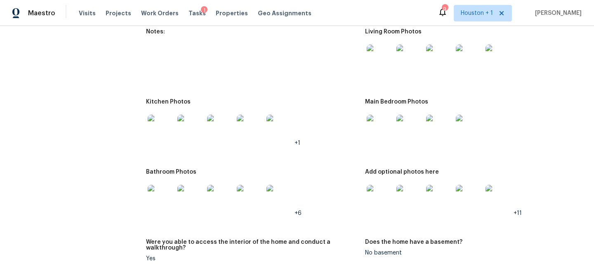
click at [152, 118] on img at bounding box center [161, 128] width 26 height 26
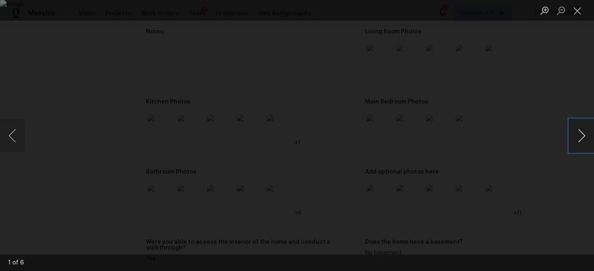
click at [584, 131] on button "Next image" at bounding box center [581, 135] width 25 height 33
click at [536, 60] on div "Lightbox" at bounding box center [297, 135] width 594 height 271
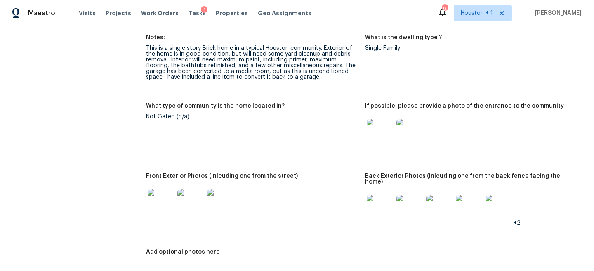
scroll to position [303, 0]
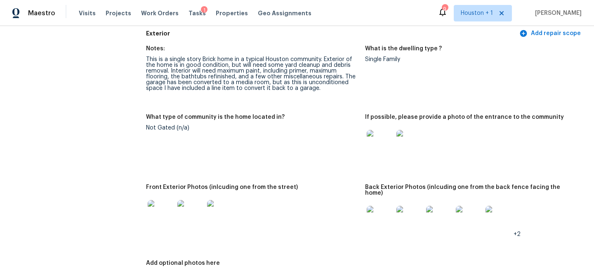
click at [377, 142] on img at bounding box center [380, 143] width 26 height 26
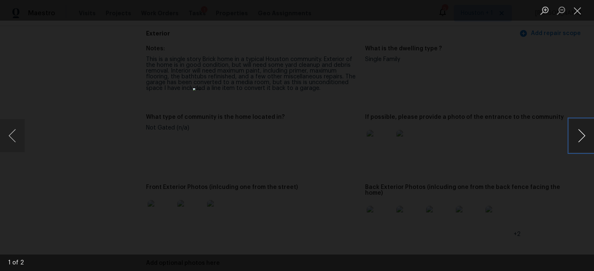
click at [581, 134] on button "Next image" at bounding box center [581, 135] width 25 height 33
click at [520, 88] on div "Lightbox" at bounding box center [297, 135] width 594 height 271
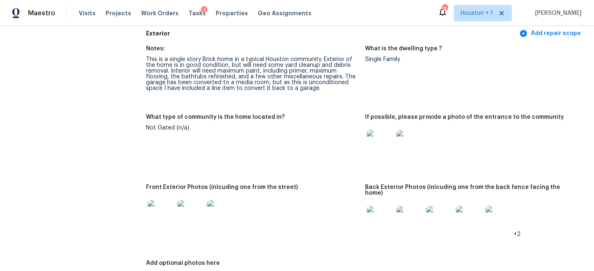
click at [163, 210] on img at bounding box center [161, 213] width 26 height 26
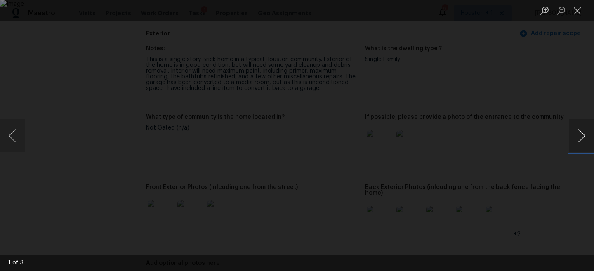
click at [581, 124] on button "Next image" at bounding box center [581, 135] width 25 height 33
click at [539, 51] on div "Lightbox" at bounding box center [297, 135] width 594 height 271
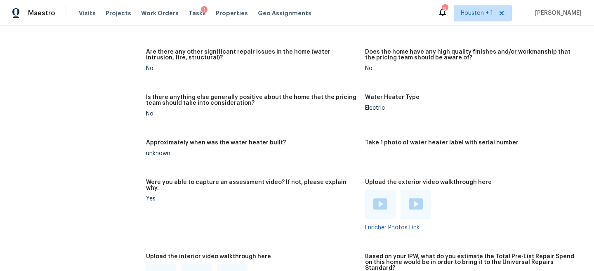
scroll to position [1516, 0]
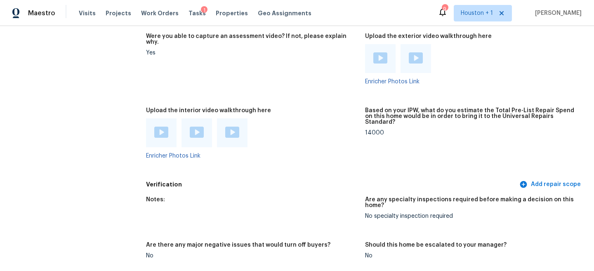
click at [379, 52] on img at bounding box center [380, 57] width 14 height 11
click at [412, 53] on div at bounding box center [416, 58] width 31 height 29
click at [418, 52] on img at bounding box center [416, 57] width 14 height 11
click at [159, 127] on img at bounding box center [161, 132] width 14 height 11
click at [196, 127] on img at bounding box center [197, 132] width 14 height 11
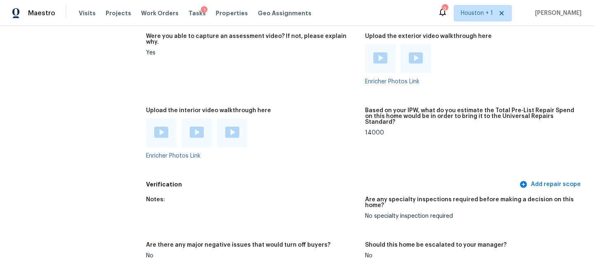
click at [237, 127] on img at bounding box center [232, 132] width 14 height 11
